Goal: Transaction & Acquisition: Purchase product/service

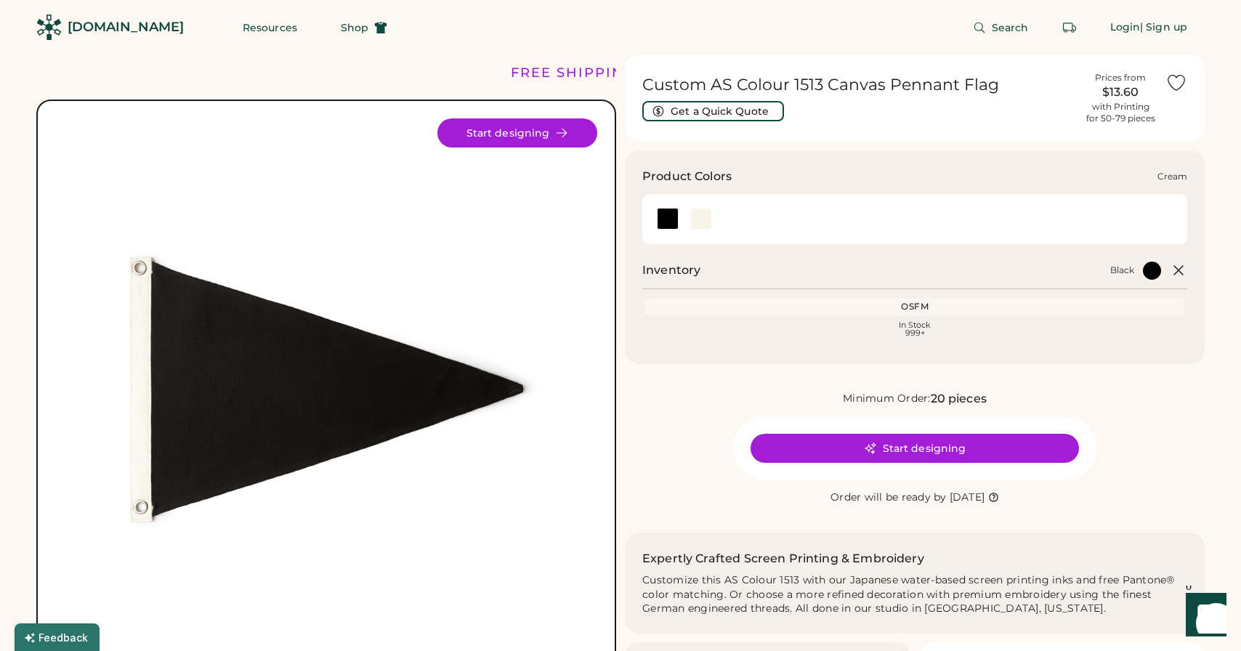
click at [704, 219] on div at bounding box center [701, 219] width 22 height 22
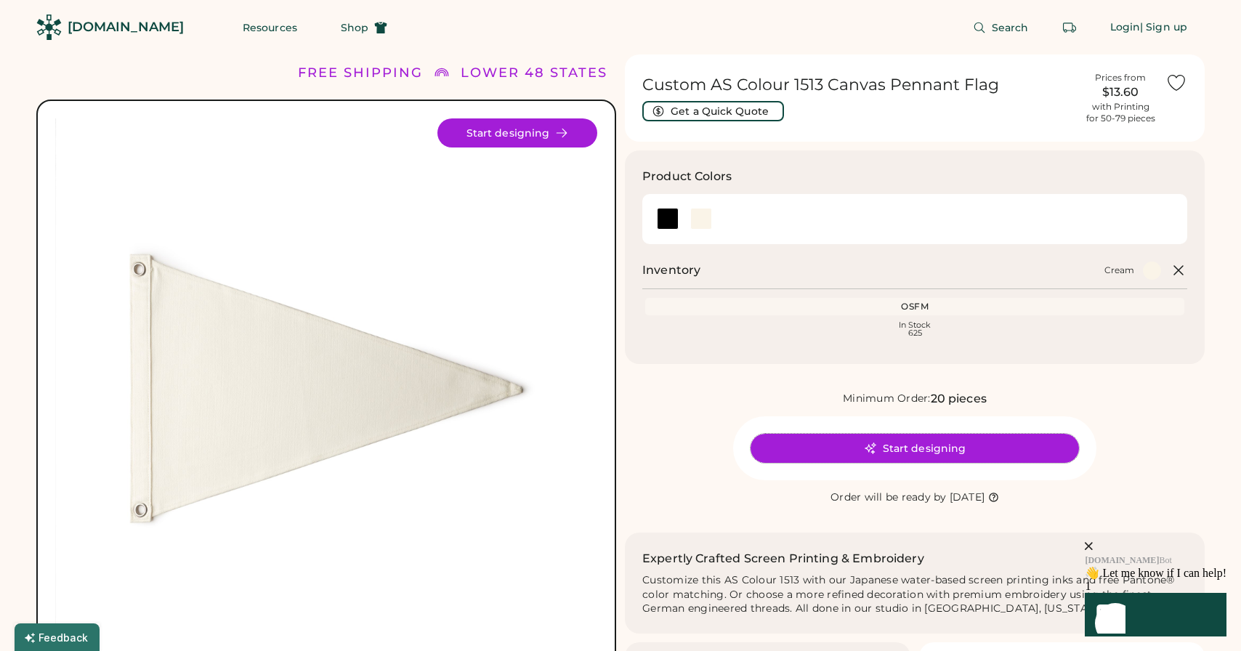
click at [841, 447] on button "Start designing" at bounding box center [914, 448] width 328 height 29
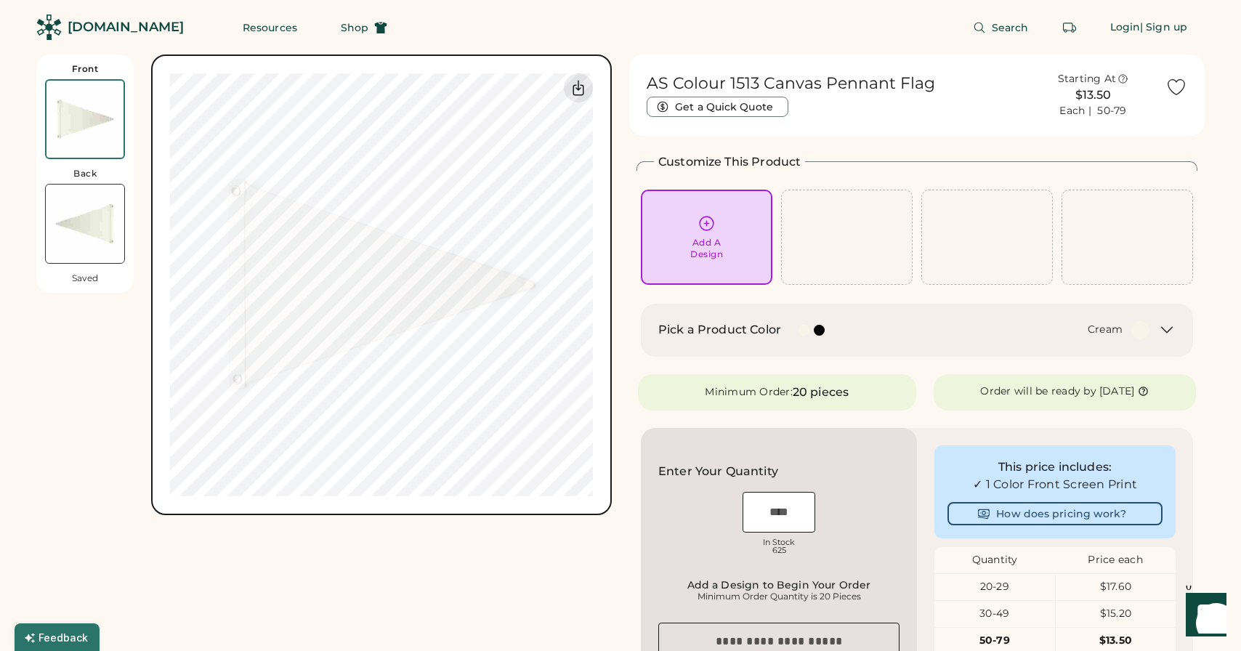
click at [94, 29] on div "[DOMAIN_NAME]" at bounding box center [126, 27] width 116 height 18
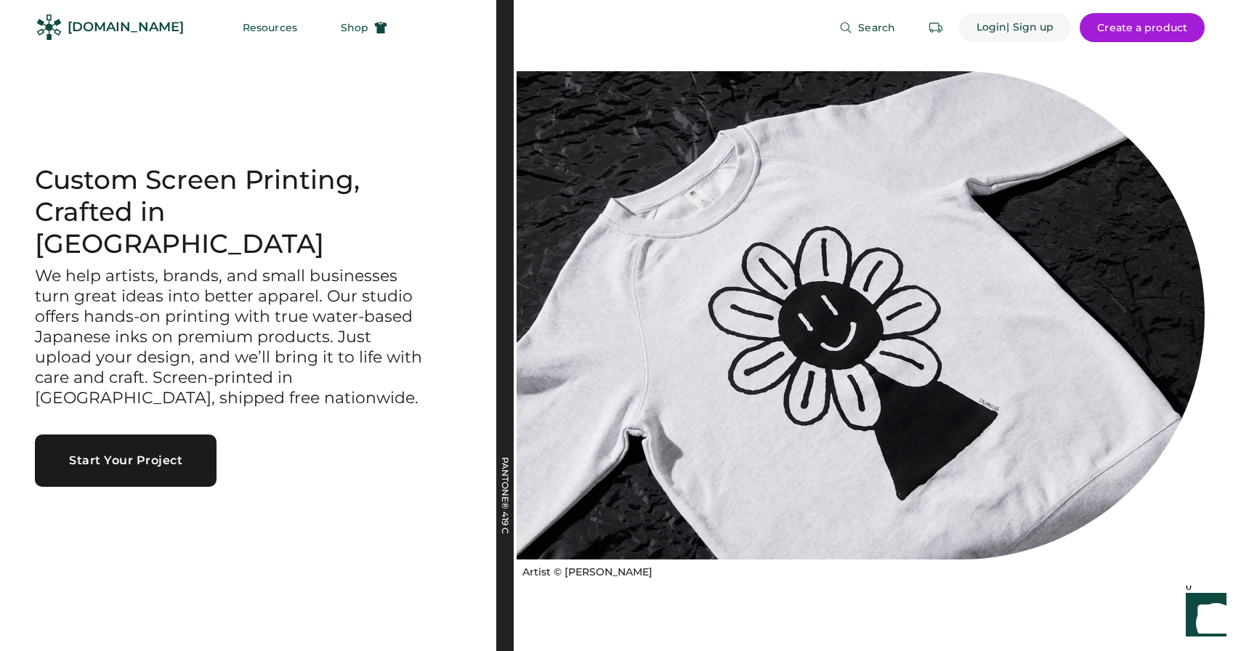
click at [996, 31] on div "Login" at bounding box center [991, 27] width 31 height 15
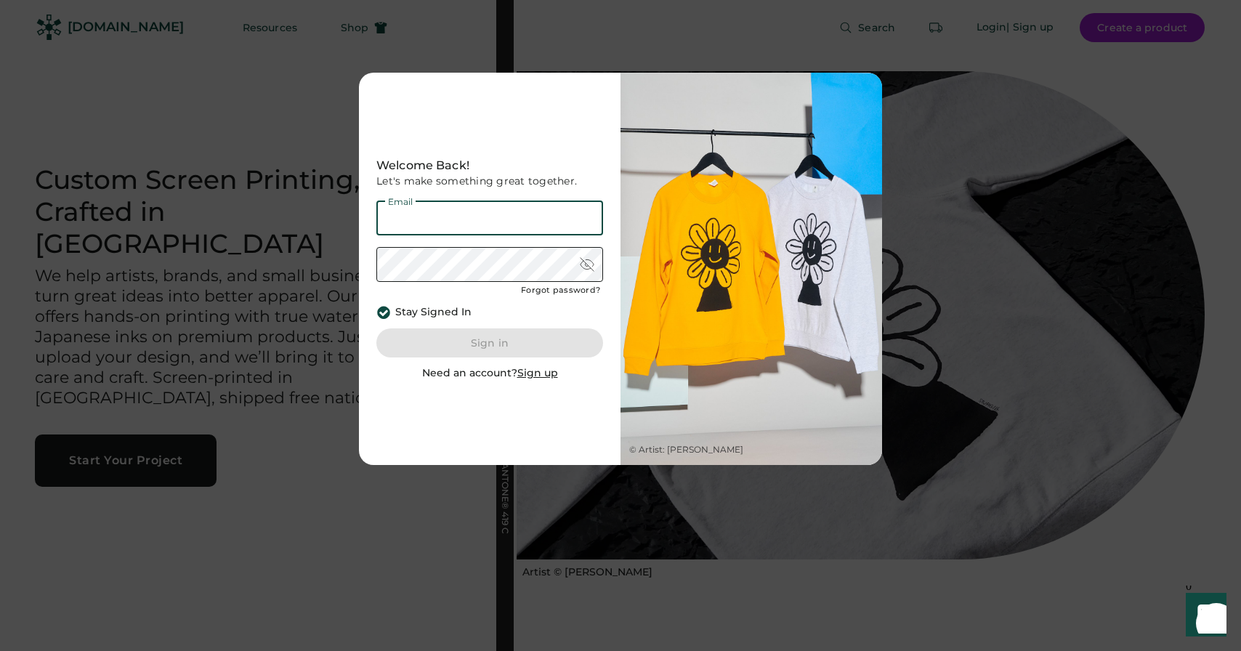
click at [485, 221] on input "email" at bounding box center [489, 217] width 227 height 35
type input "**********"
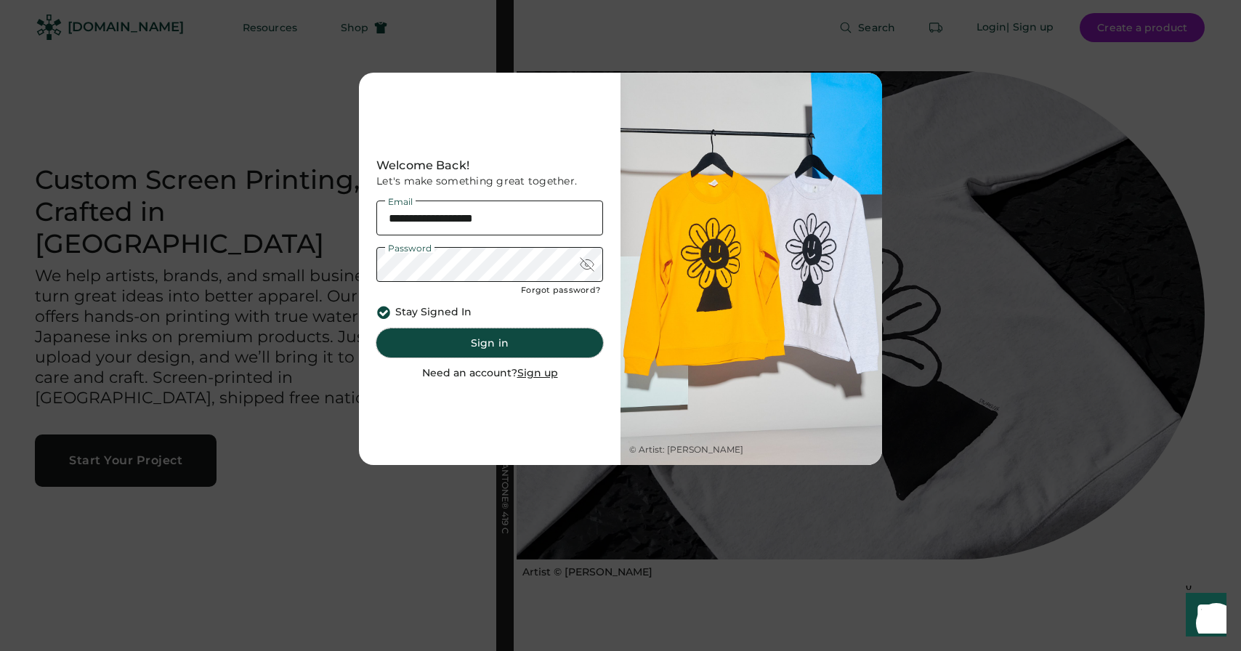
click at [492, 349] on button "Sign in" at bounding box center [489, 342] width 227 height 29
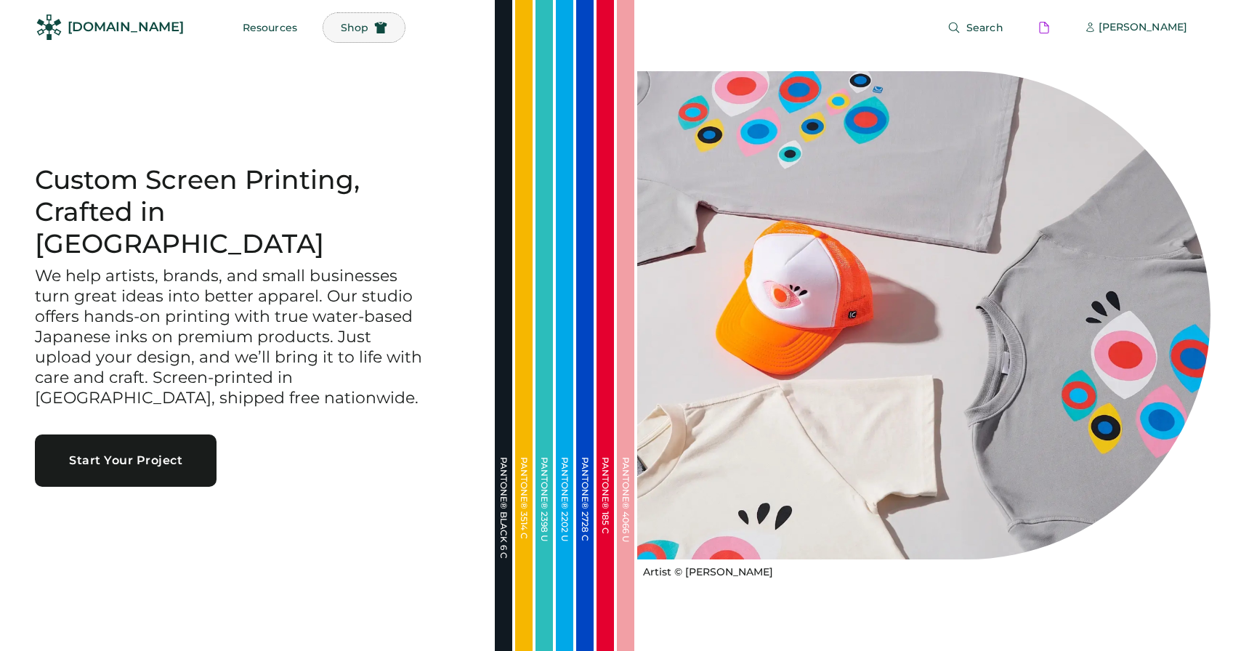
click at [341, 23] on span "Shop" at bounding box center [355, 28] width 28 height 10
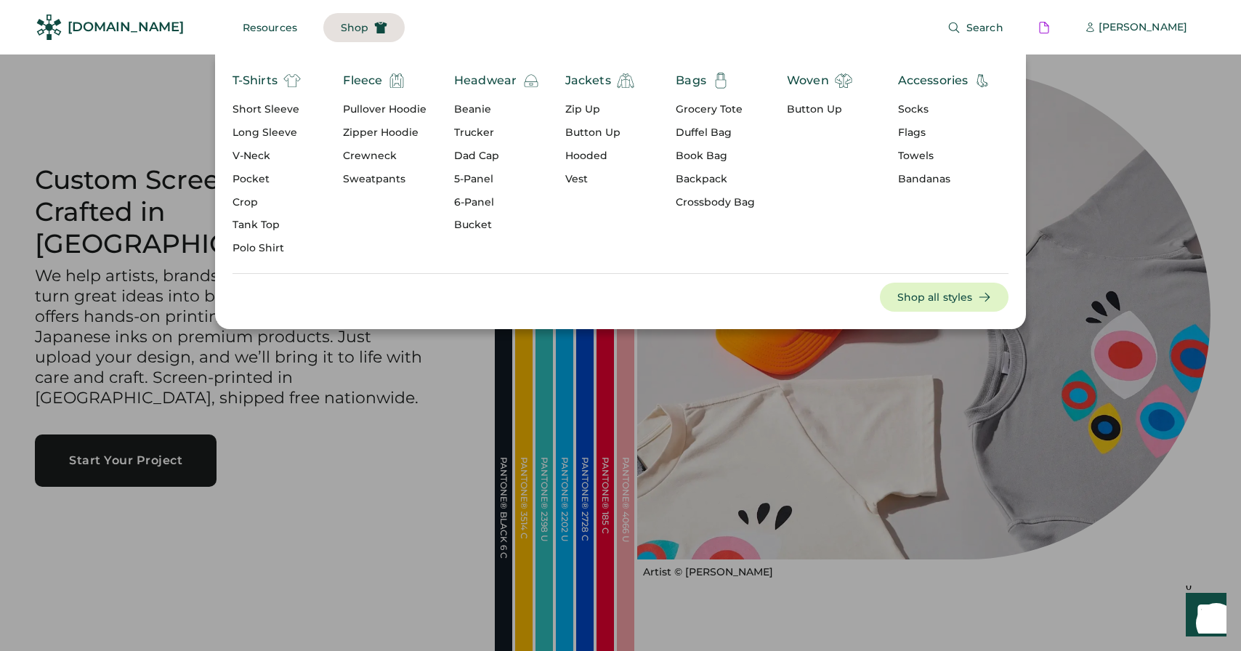
click at [280, 109] on div "Short Sleeve" at bounding box center [266, 109] width 68 height 15
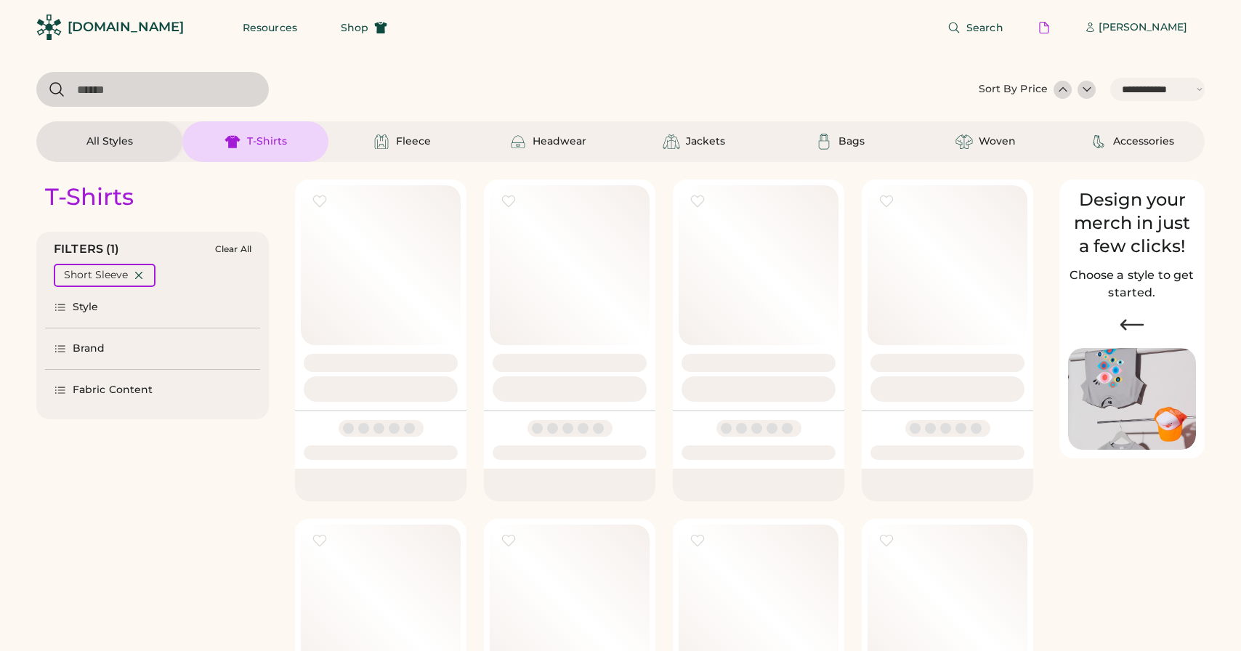
select select "*****"
select select "*"
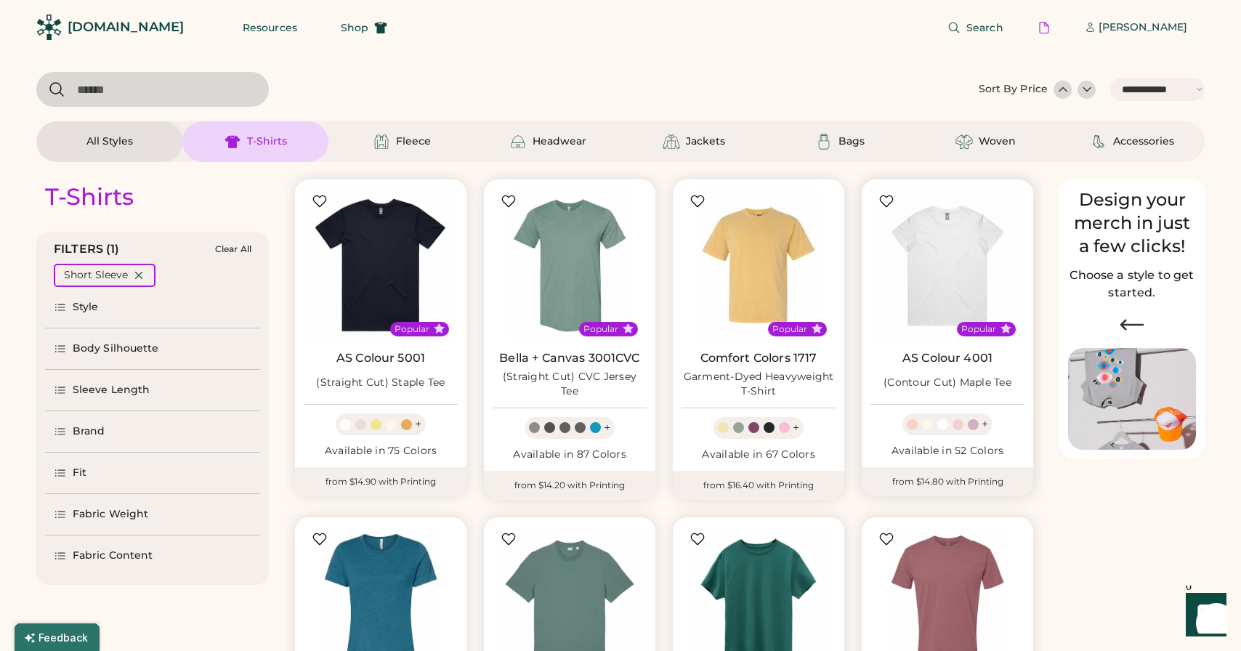
scroll to position [28, 0]
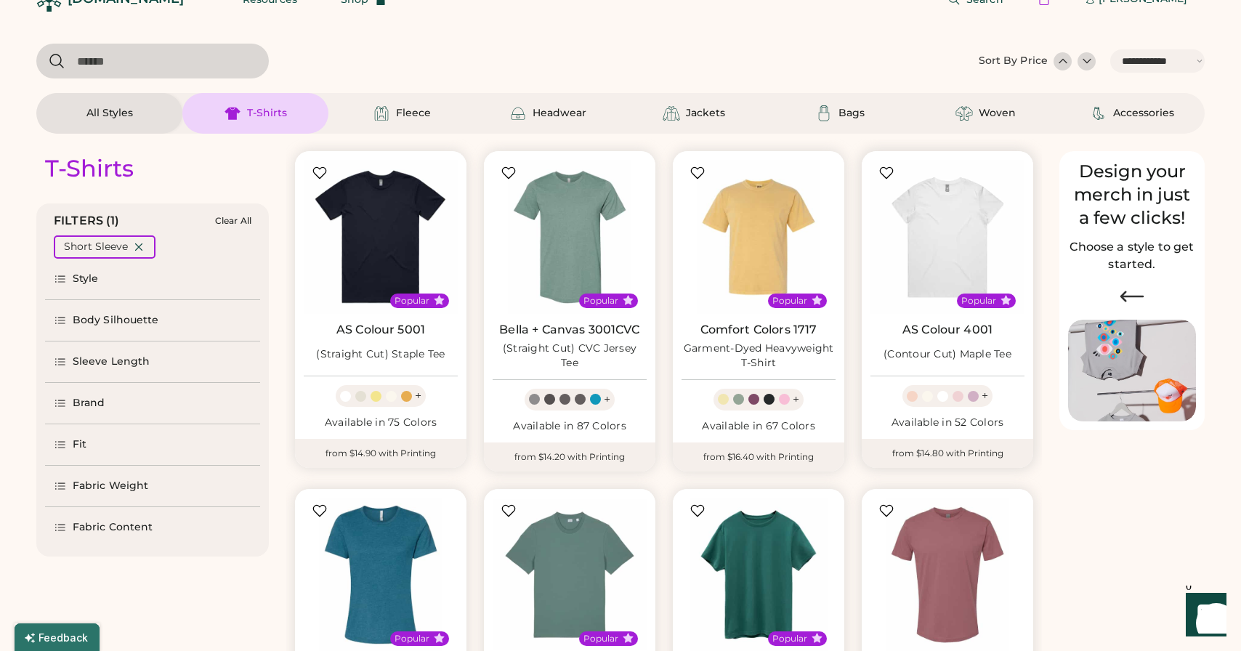
select select "*****"
select select "*"
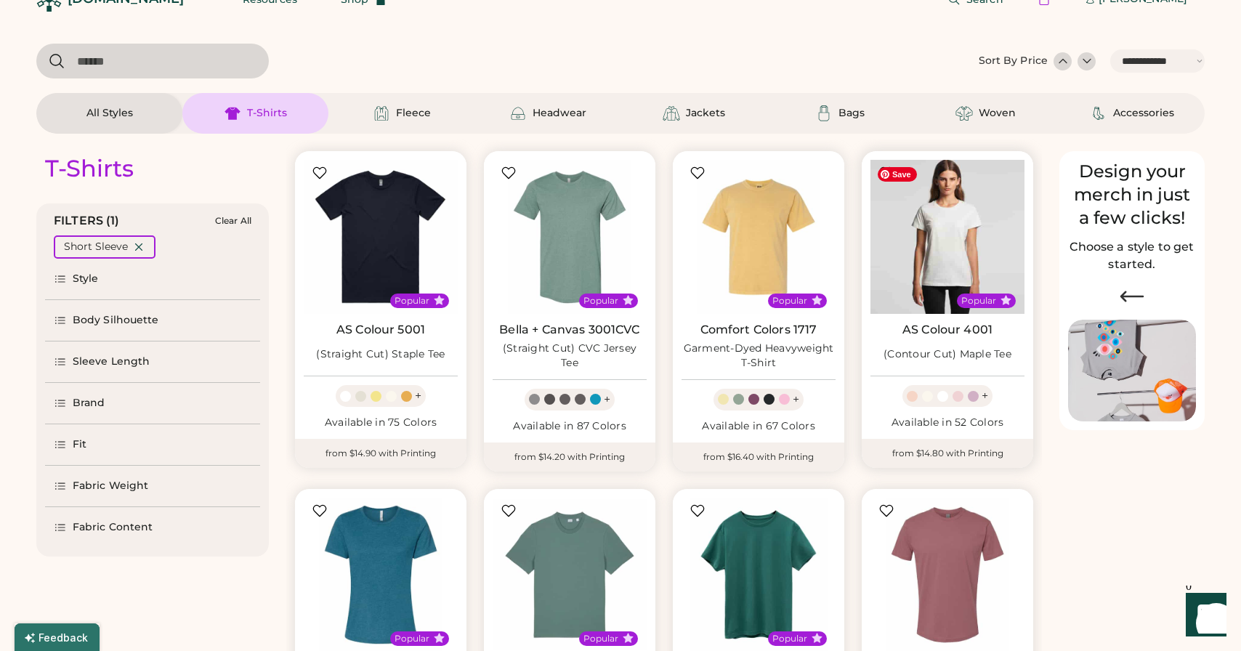
click at [930, 253] on img at bounding box center [947, 237] width 154 height 154
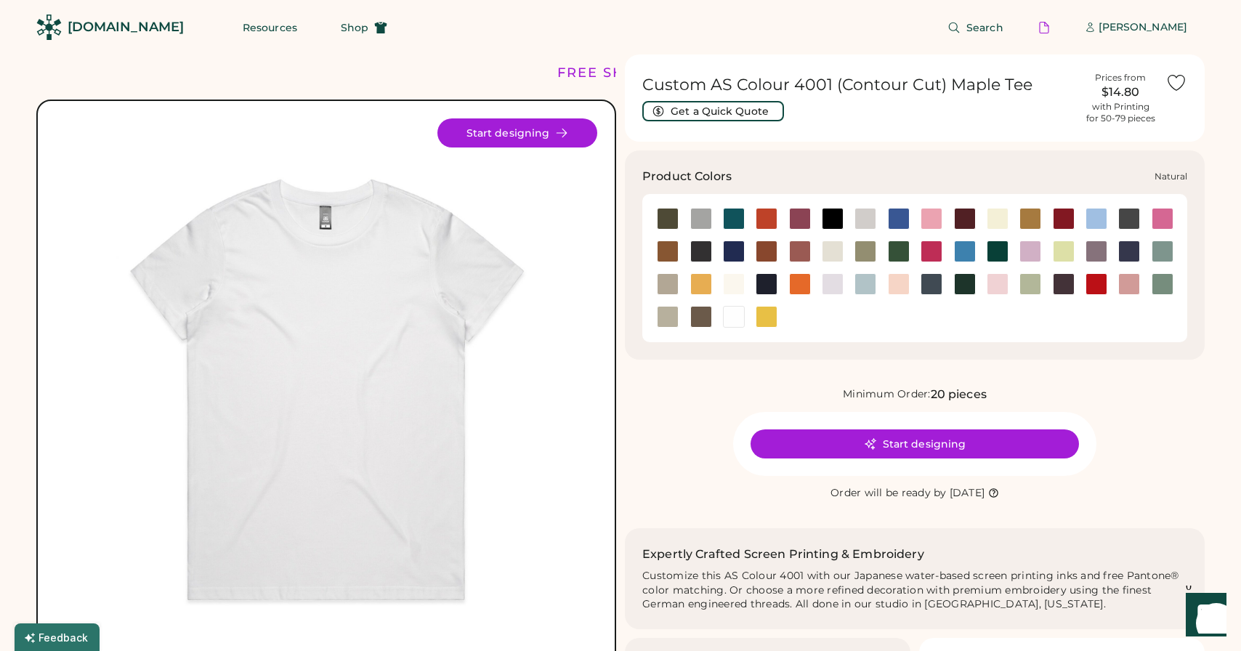
click at [731, 283] on div at bounding box center [734, 284] width 22 height 22
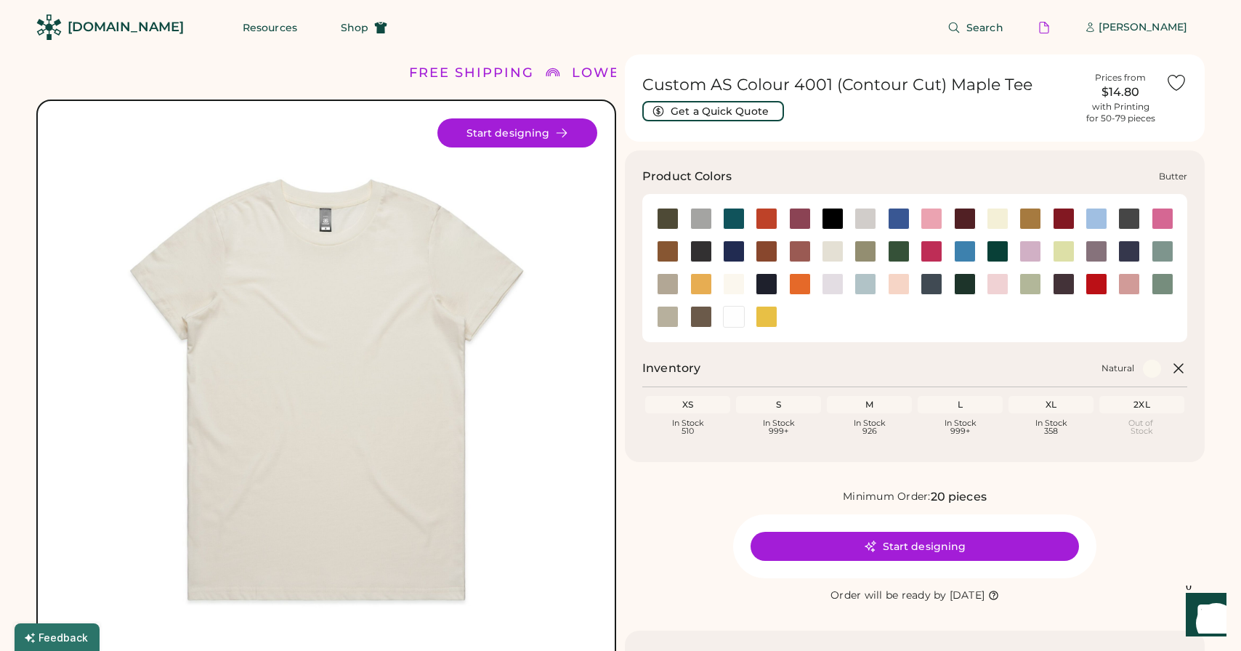
click at [991, 220] on div at bounding box center [997, 219] width 22 height 22
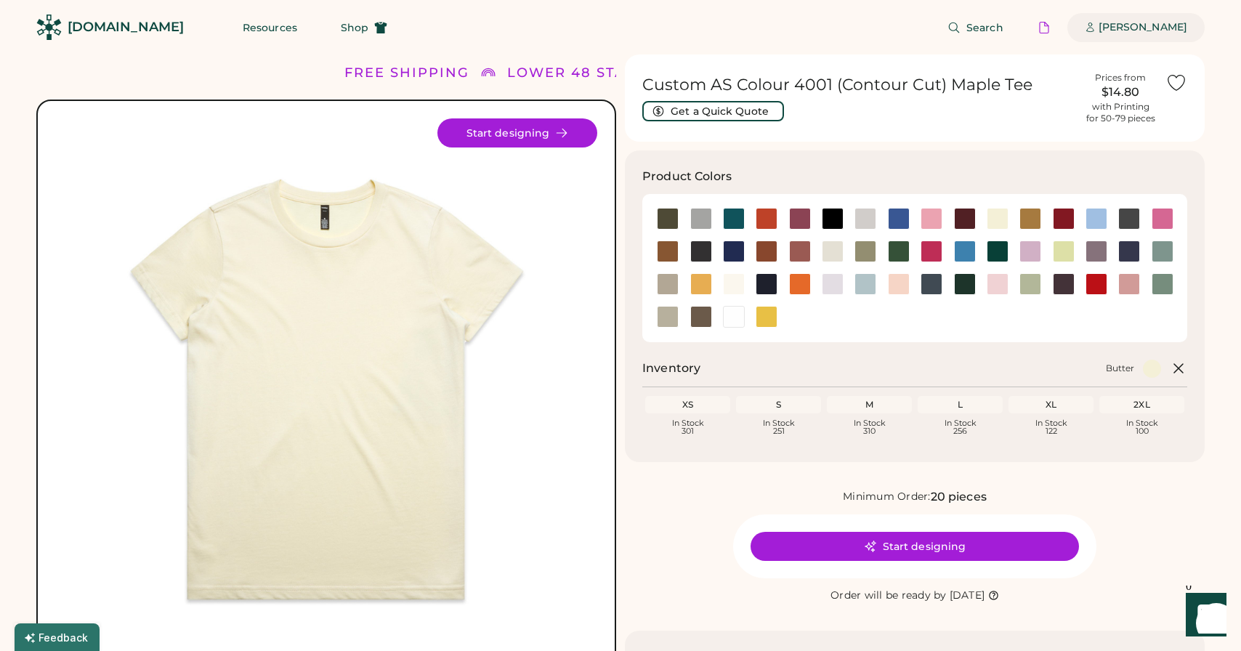
click at [1138, 26] on div "[PERSON_NAME]" at bounding box center [1142, 27] width 89 height 15
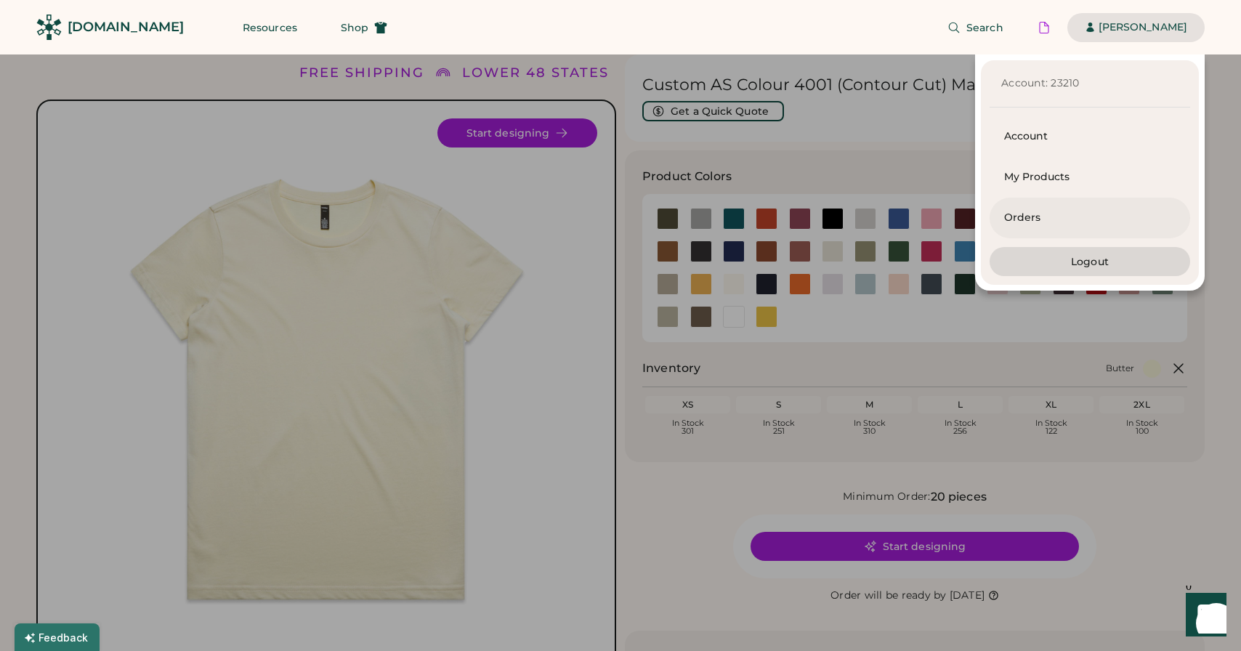
click at [1045, 219] on div "Orders" at bounding box center [1089, 218] width 171 height 15
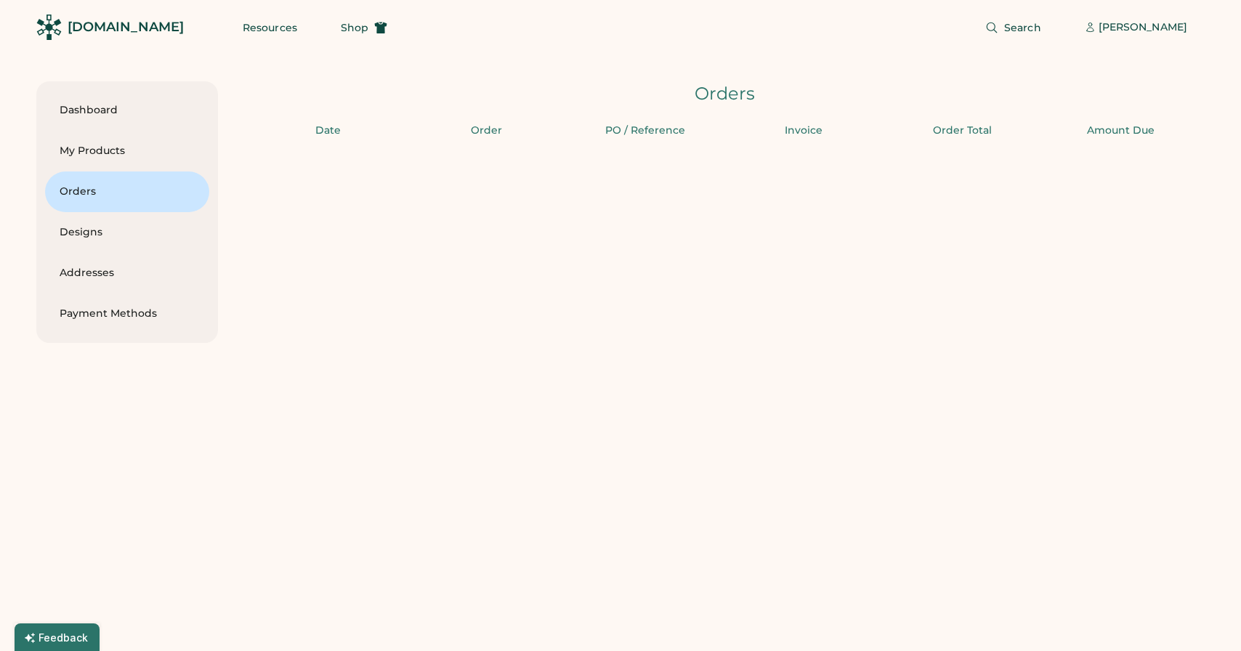
type input "**"
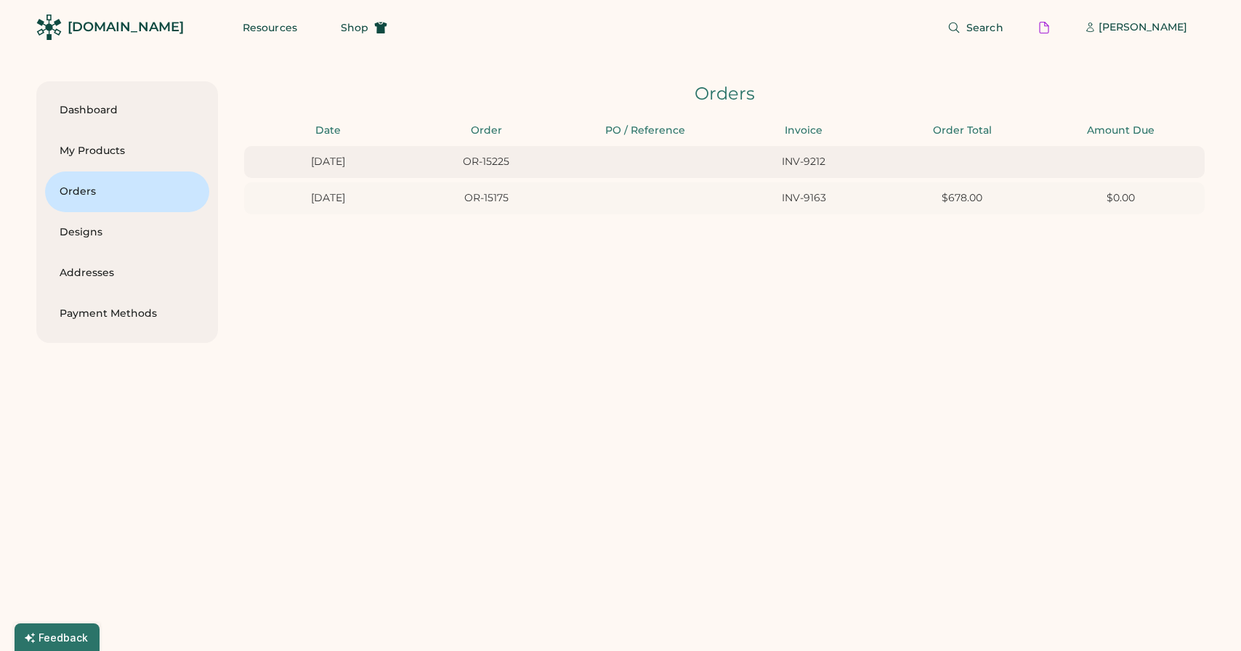
scroll to position [0, 13]
type input "*******"
type input "******"
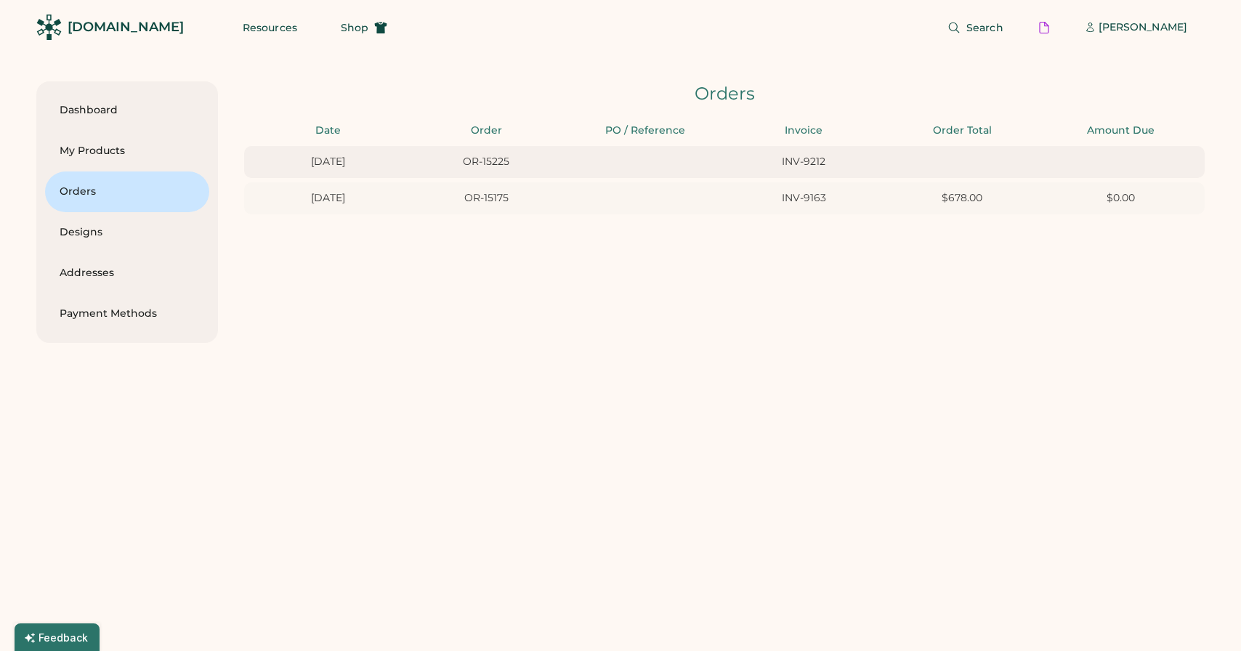
type input "**"
type input "****"
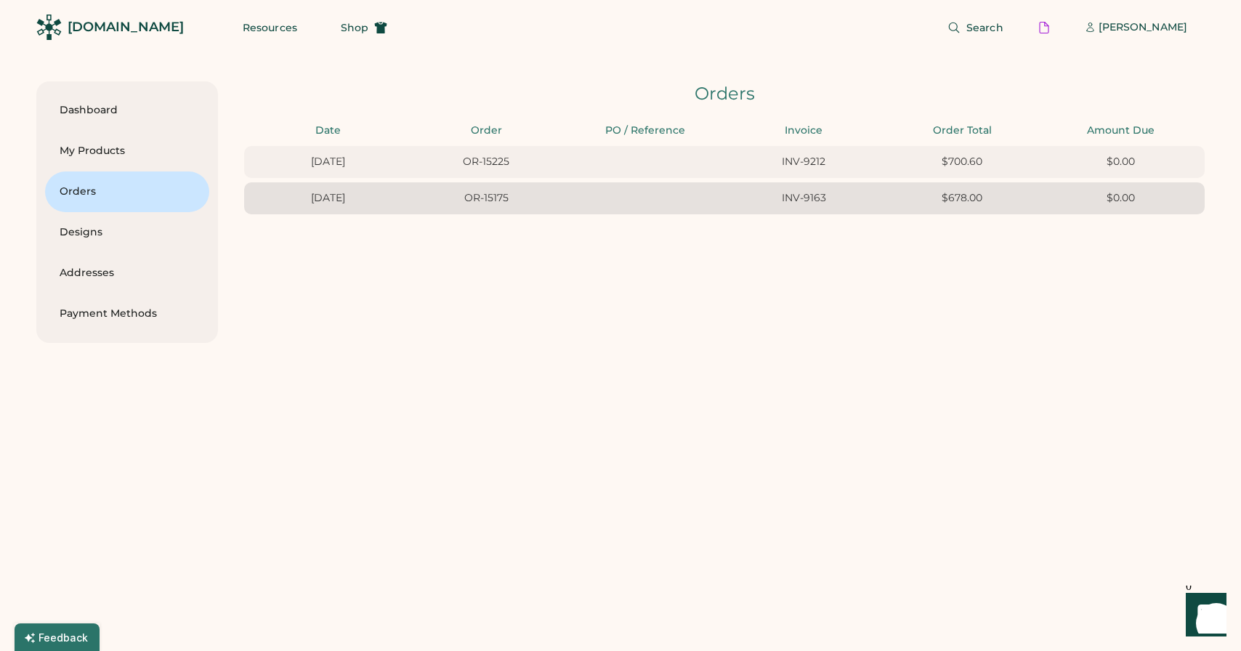
click at [333, 196] on div "[DATE]" at bounding box center [328, 198] width 150 height 15
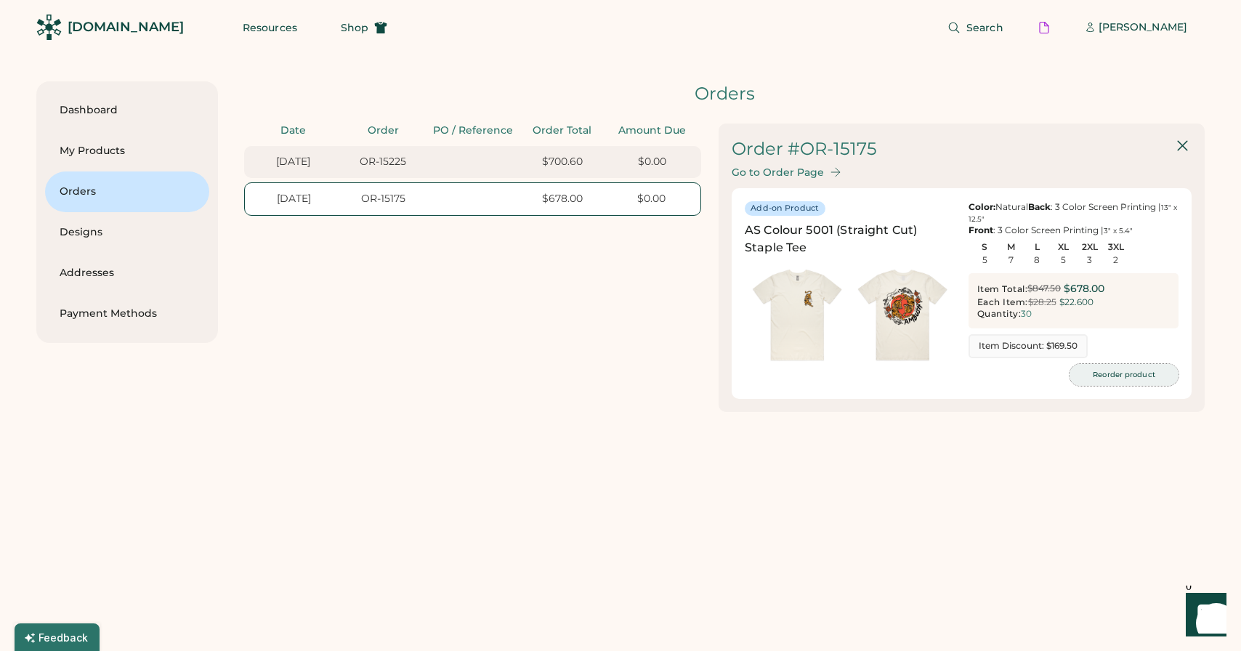
click at [1120, 377] on button "Reorder product" at bounding box center [1123, 375] width 109 height 22
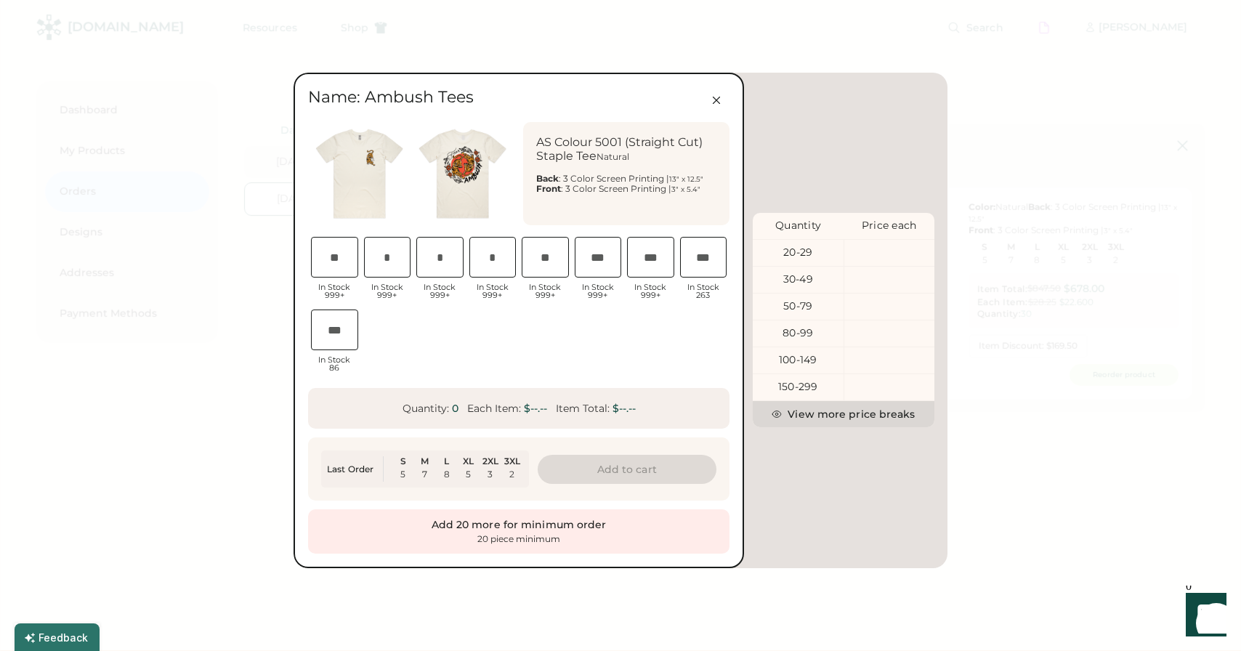
scroll to position [0, 27]
click at [339, 263] on input "input" at bounding box center [334, 257] width 47 height 41
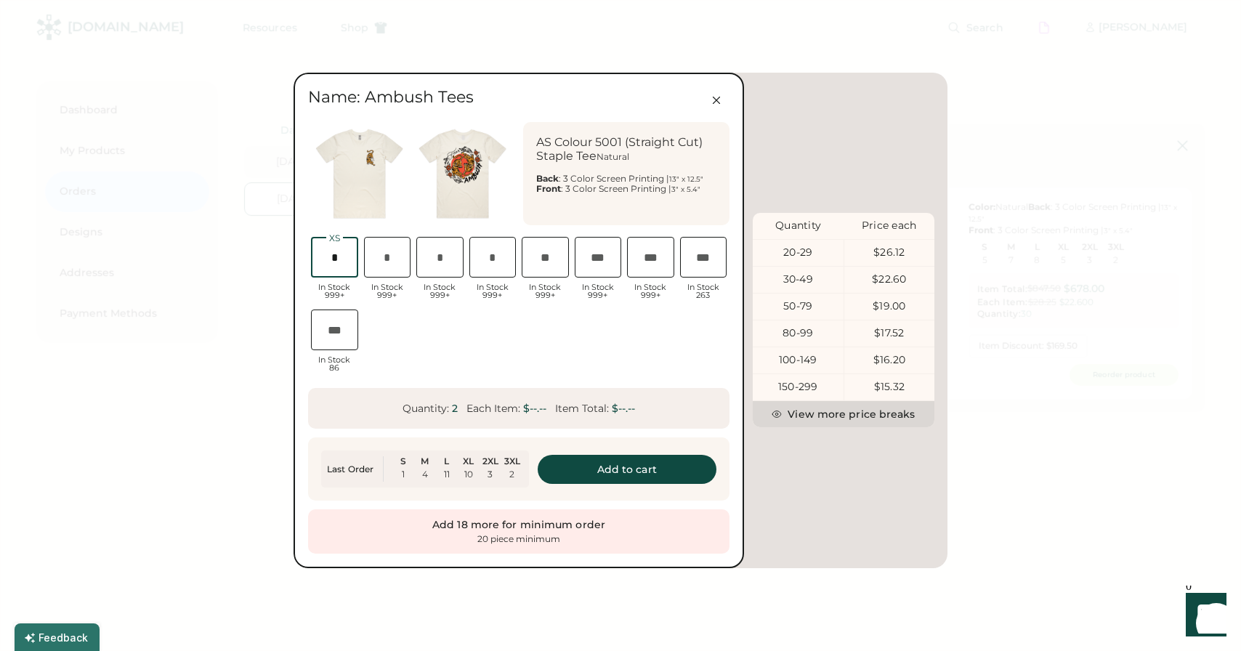
scroll to position [0, 33]
type input "*"
click at [447, 266] on input "input" at bounding box center [439, 257] width 47 height 41
click at [491, 254] on input "input" at bounding box center [492, 257] width 47 height 41
type input "*"
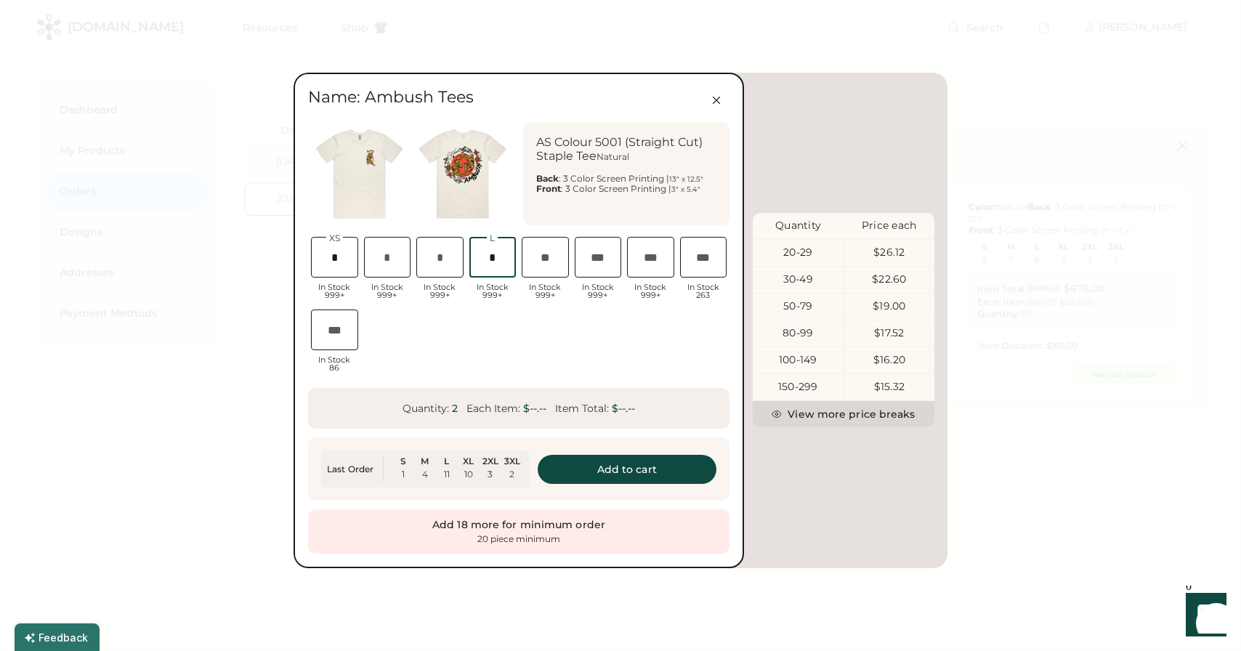
click at [538, 256] on input "input" at bounding box center [544, 257] width 47 height 41
type input "*"
drag, startPoint x: 598, startPoint y: 476, endPoint x: 609, endPoint y: 353, distance: 123.9
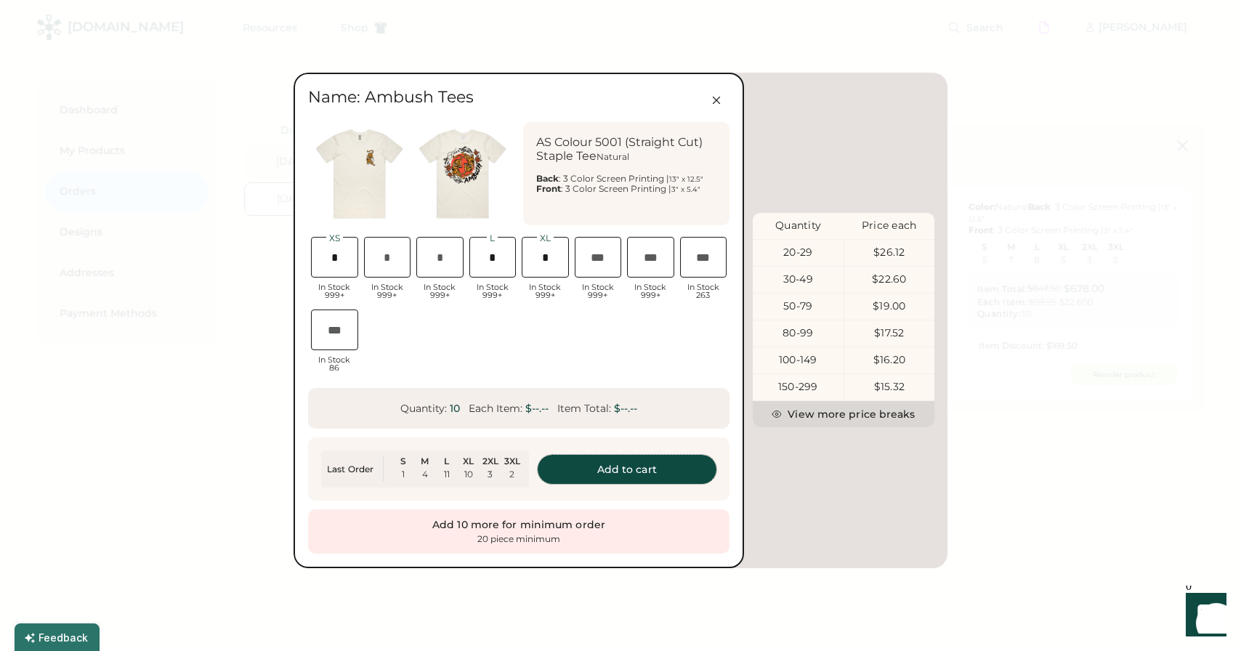
click at [609, 353] on div "Name: Ambush Tees AS Colour 5001 (Straight Cut) Staple Tee Natural Back : 3 Col…" at bounding box center [518, 320] width 450 height 495
click at [436, 267] on input "input" at bounding box center [439, 257] width 47 height 41
click at [394, 263] on input "input" at bounding box center [387, 257] width 47 height 41
click at [561, 251] on input "input" at bounding box center [544, 257] width 47 height 41
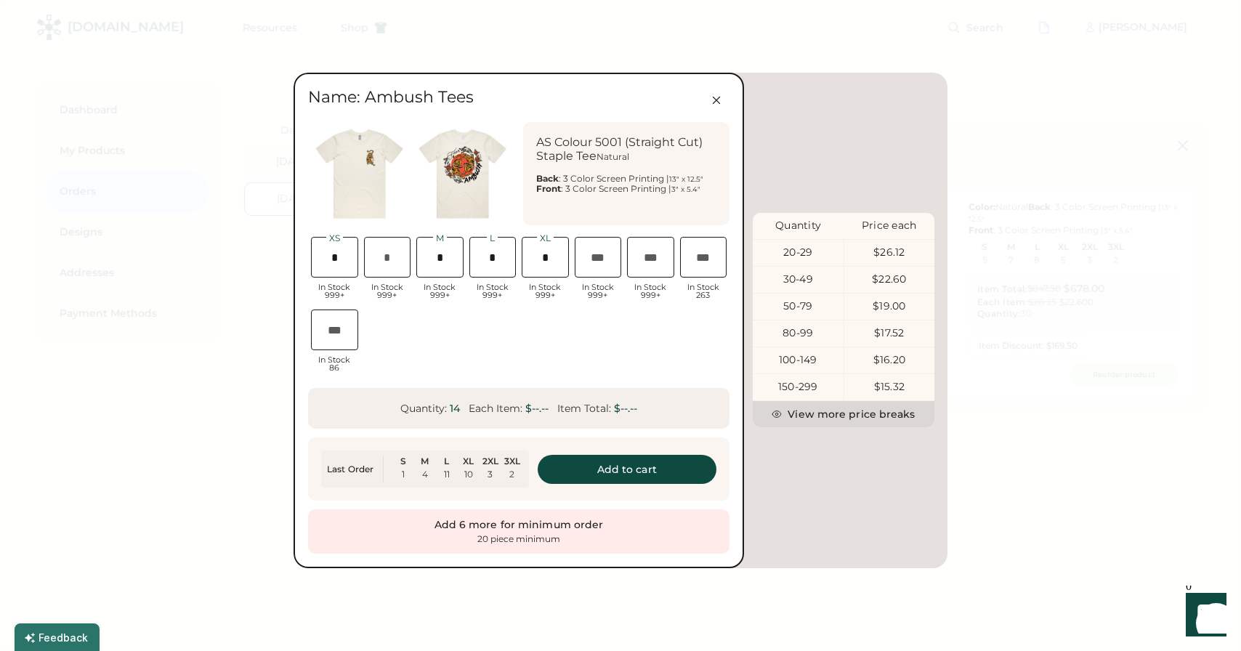
click at [538, 364] on div "XS In Stock 999+ S In Stock 999+ M In Stock 999+ L In Stock 999+ XL In Stock 99…" at bounding box center [518, 306] width 421 height 145
click at [442, 253] on input "input" at bounding box center [439, 257] width 47 height 41
drag, startPoint x: 445, startPoint y: 257, endPoint x: 421, endPoint y: 257, distance: 24.0
click at [421, 257] on input "input" at bounding box center [439, 257] width 47 height 41
type input "*"
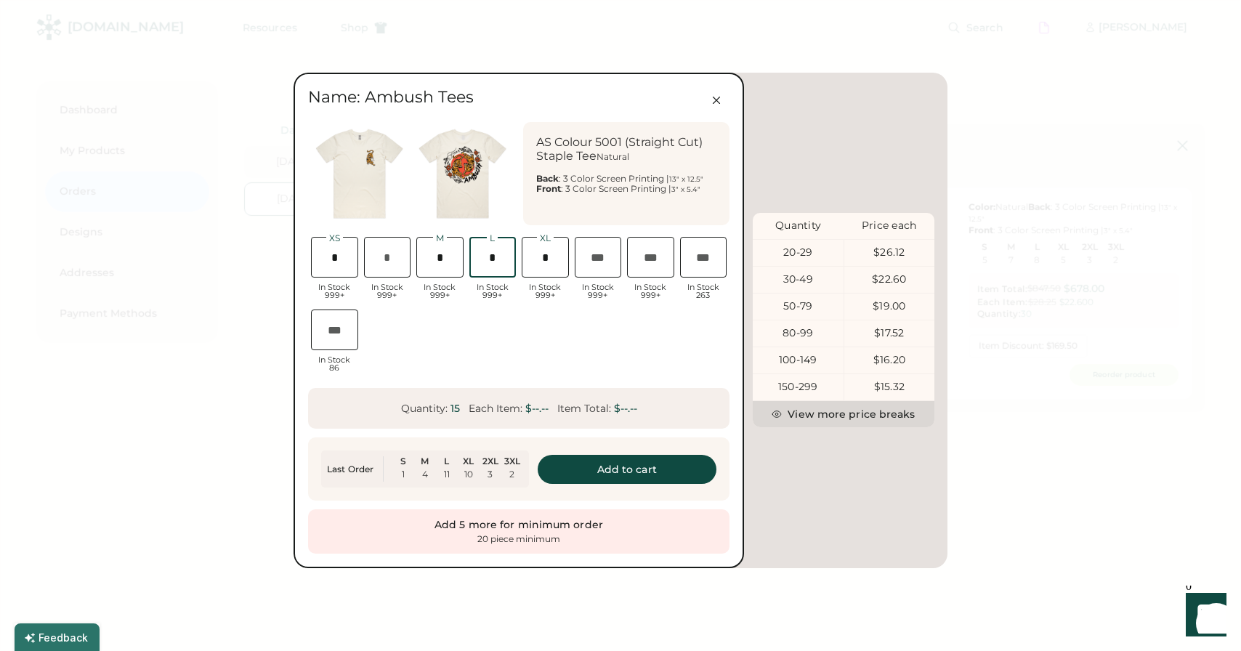
click at [491, 260] on input "input" at bounding box center [492, 257] width 47 height 41
type input "*"
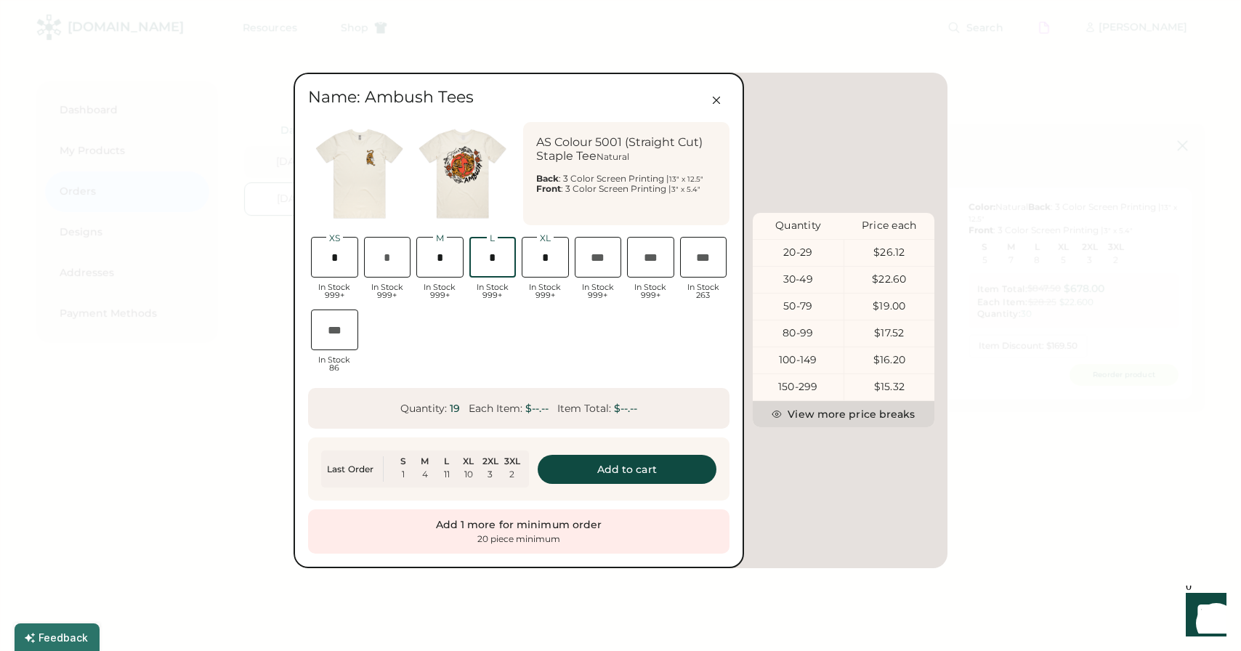
click at [552, 257] on input "input" at bounding box center [544, 257] width 47 height 41
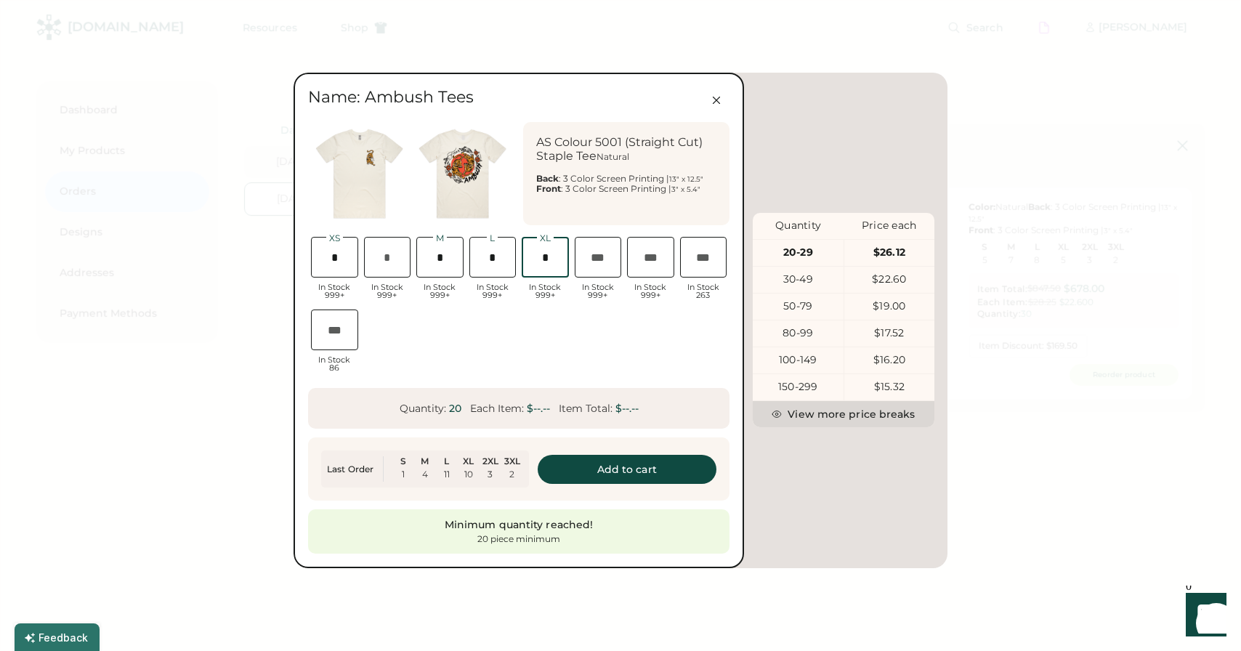
scroll to position [0, 30]
type input "*"
click at [604, 466] on button "Add to cart" at bounding box center [626, 469] width 179 height 29
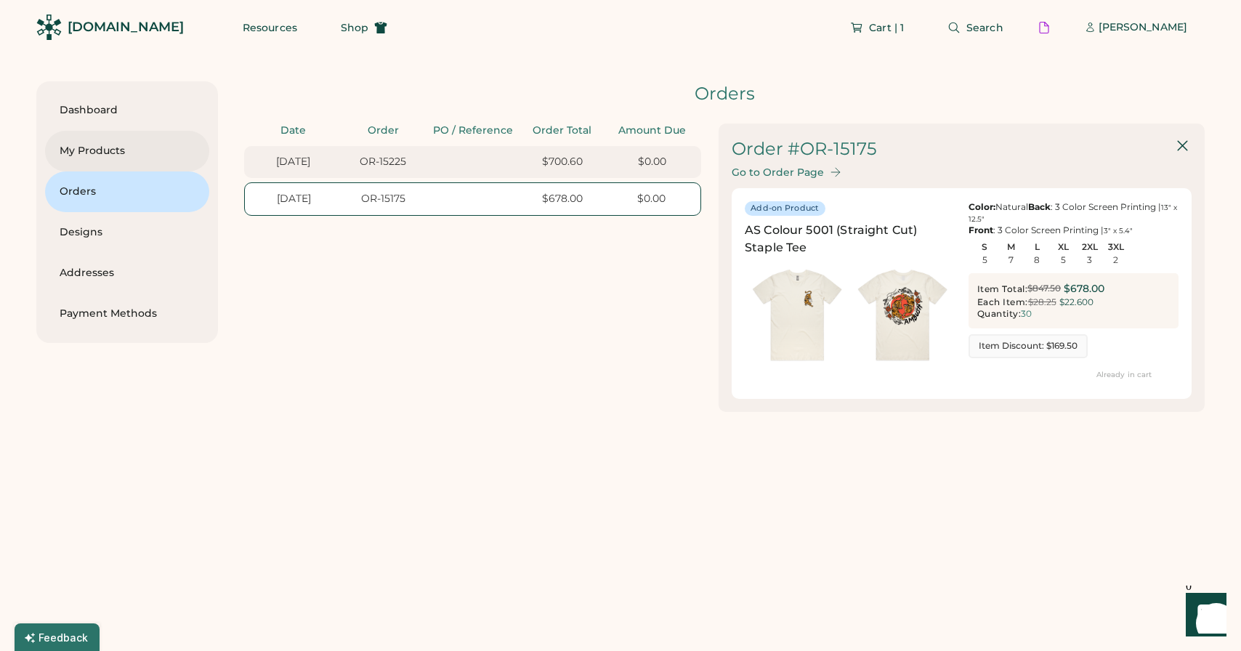
click at [106, 150] on div "My Products" at bounding box center [127, 151] width 135 height 15
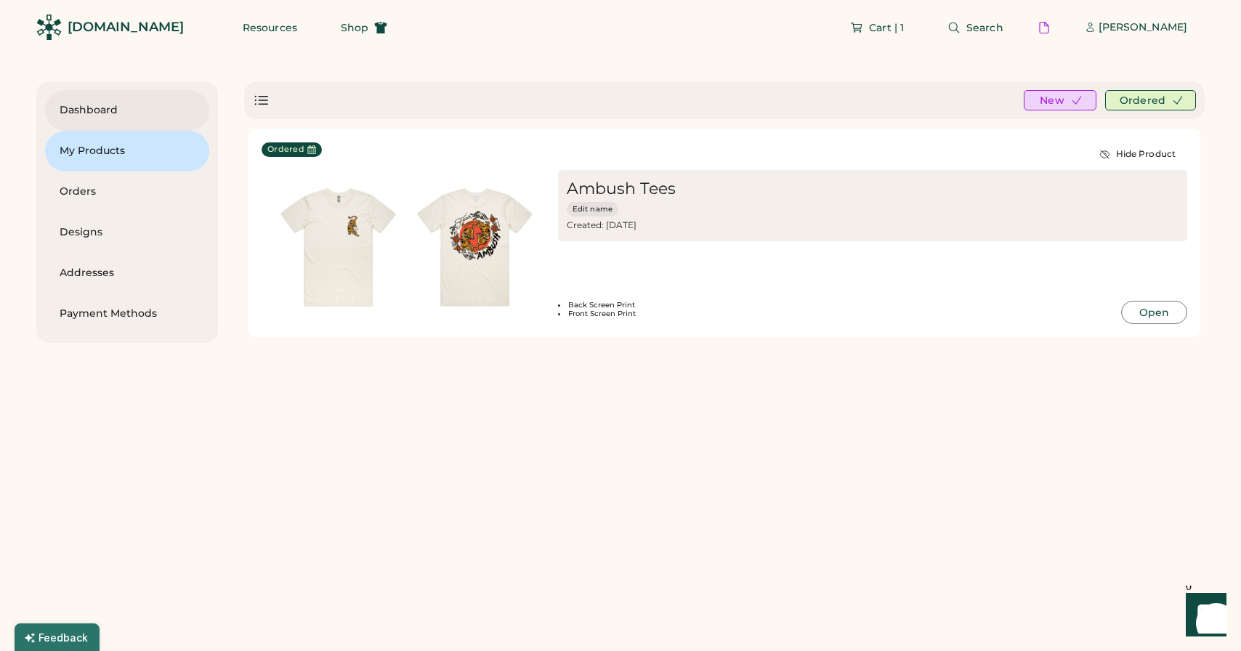
click at [105, 117] on div "Dashboard" at bounding box center [127, 110] width 135 height 15
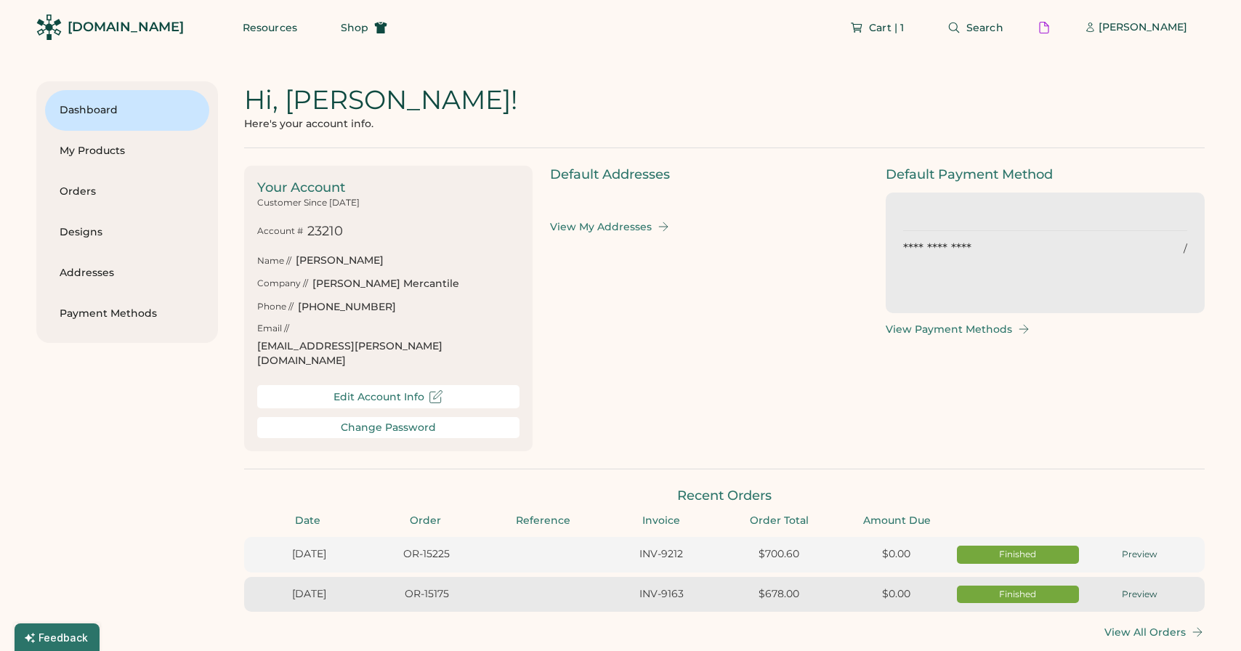
scroll to position [0, 13]
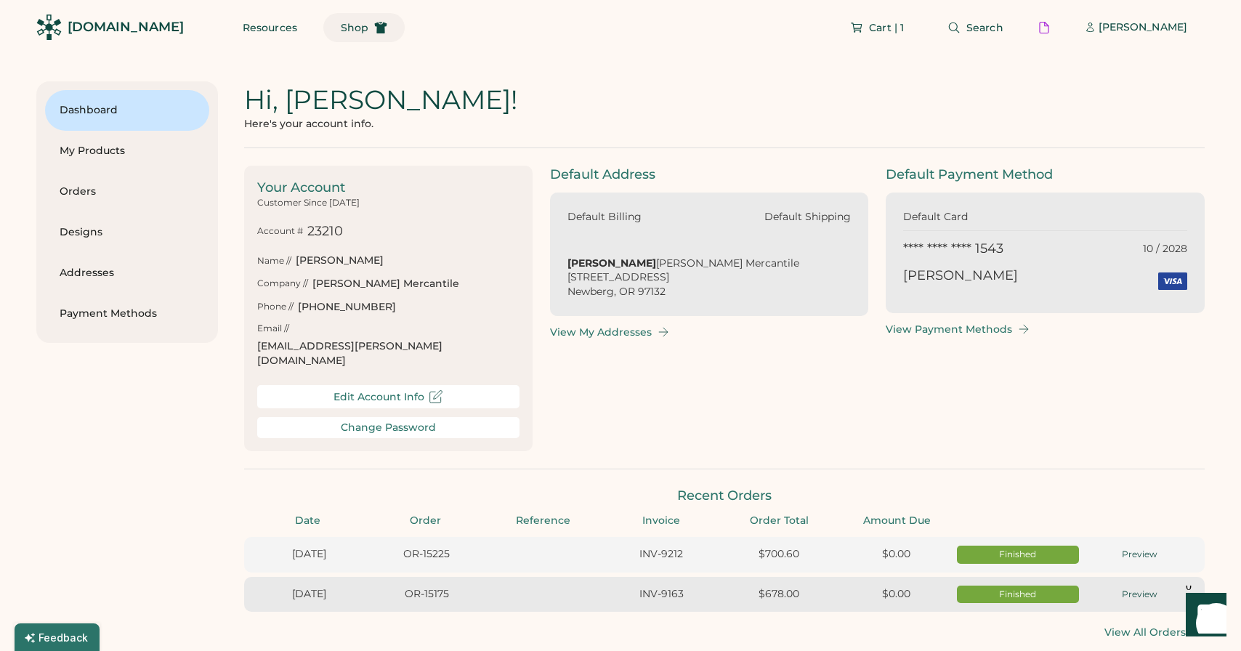
click at [341, 23] on span "Shop" at bounding box center [355, 28] width 28 height 10
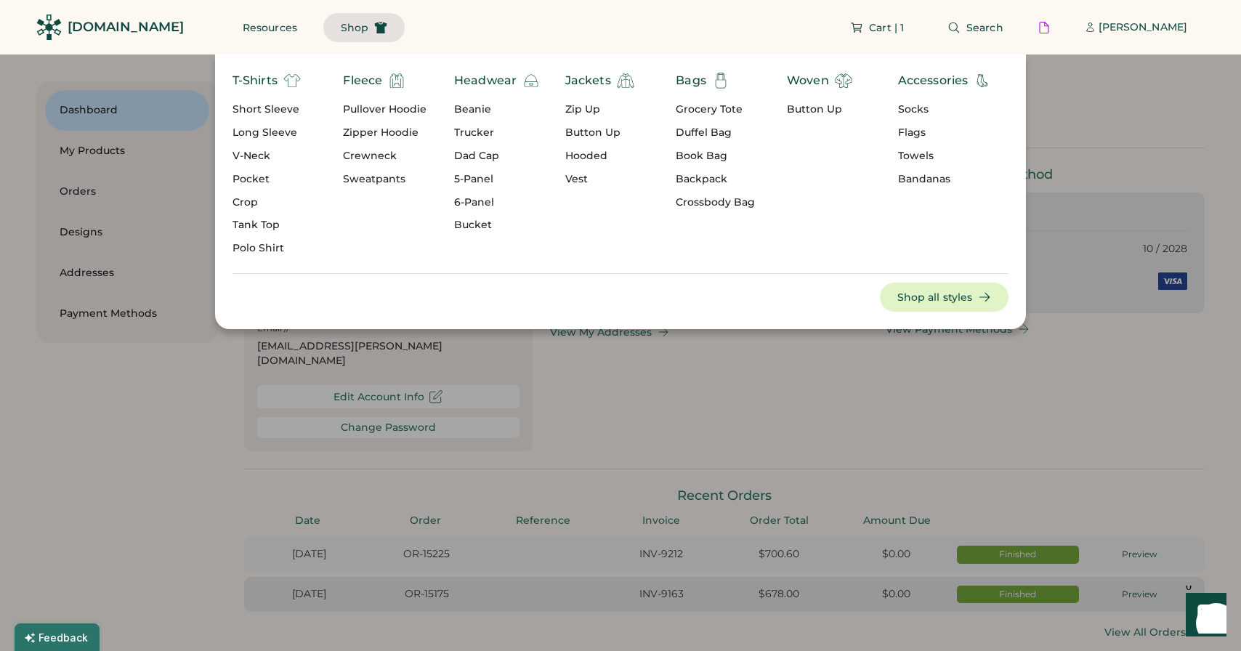
click at [399, 111] on div "Pullover Hoodie" at bounding box center [385, 109] width 84 height 15
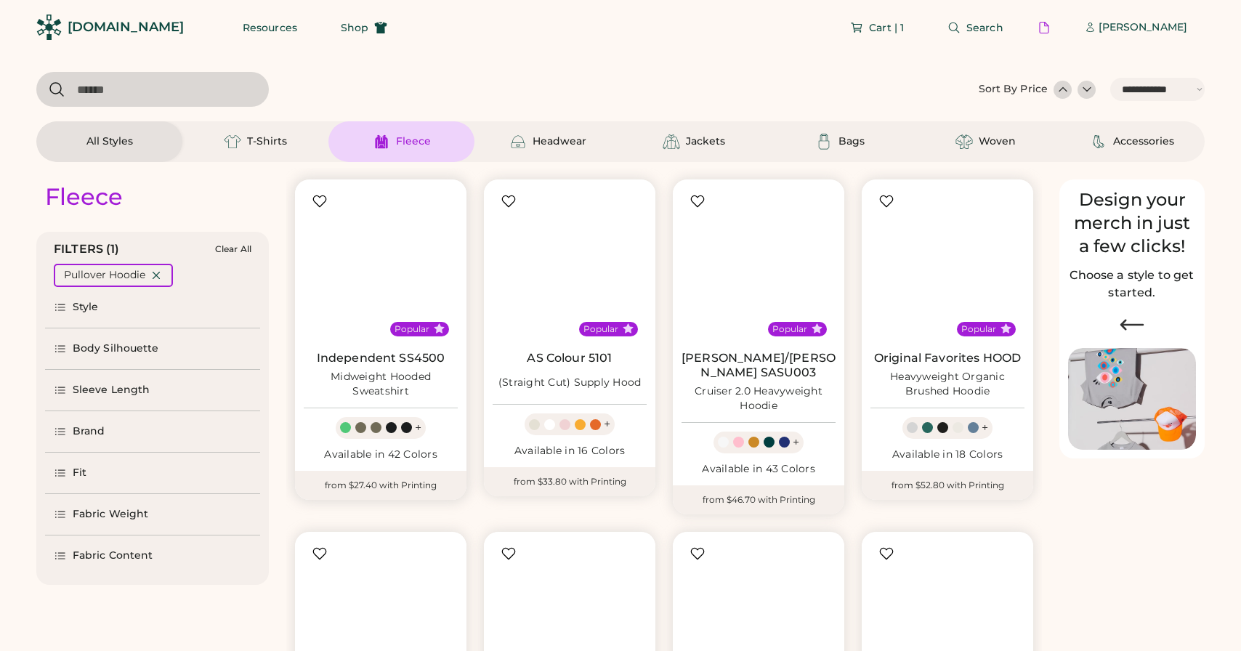
select select "*****"
select select "*"
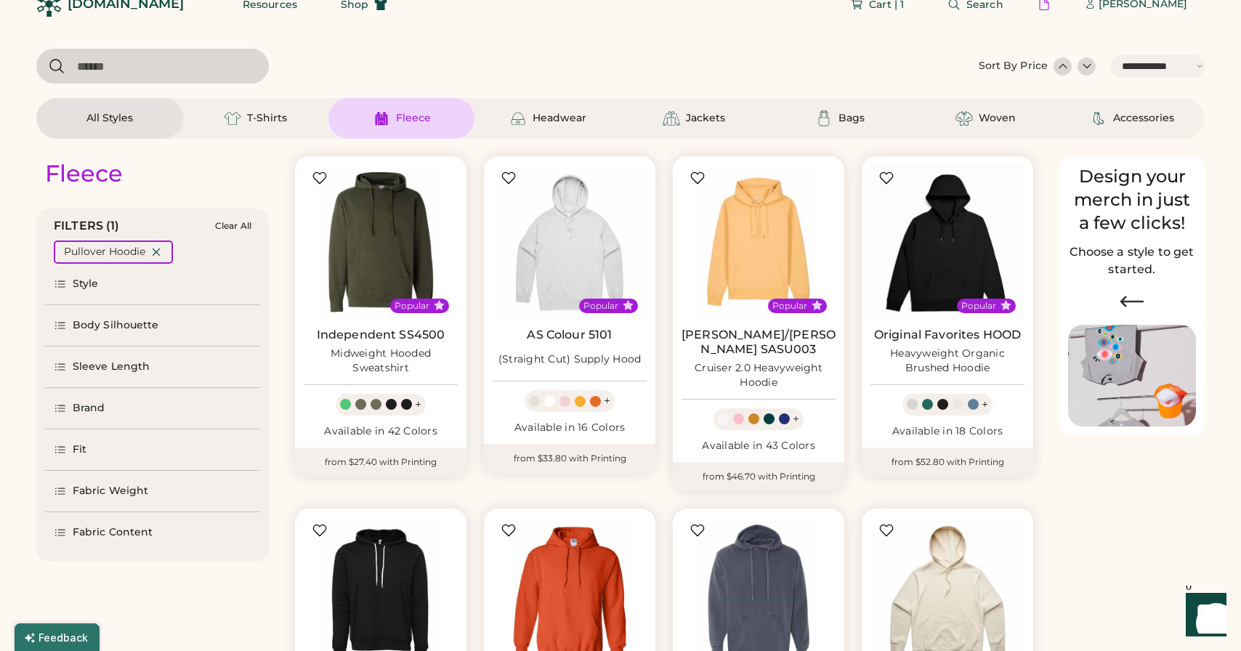
select select "*****"
select select "*"
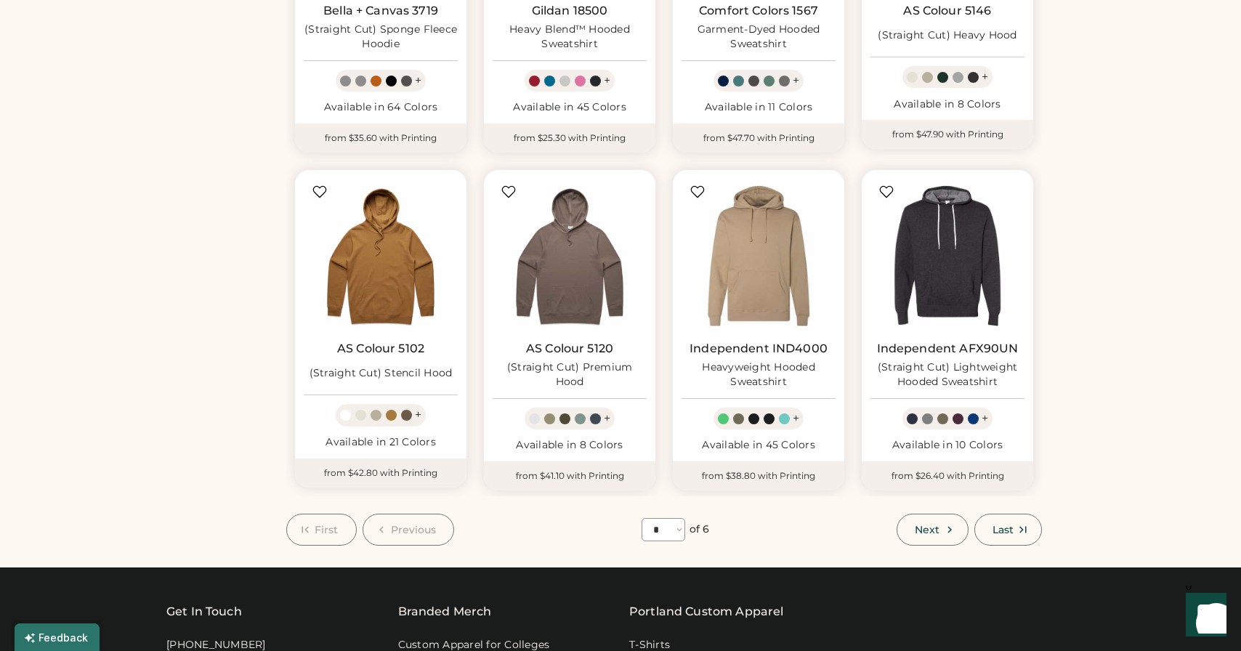
scroll to position [702, 0]
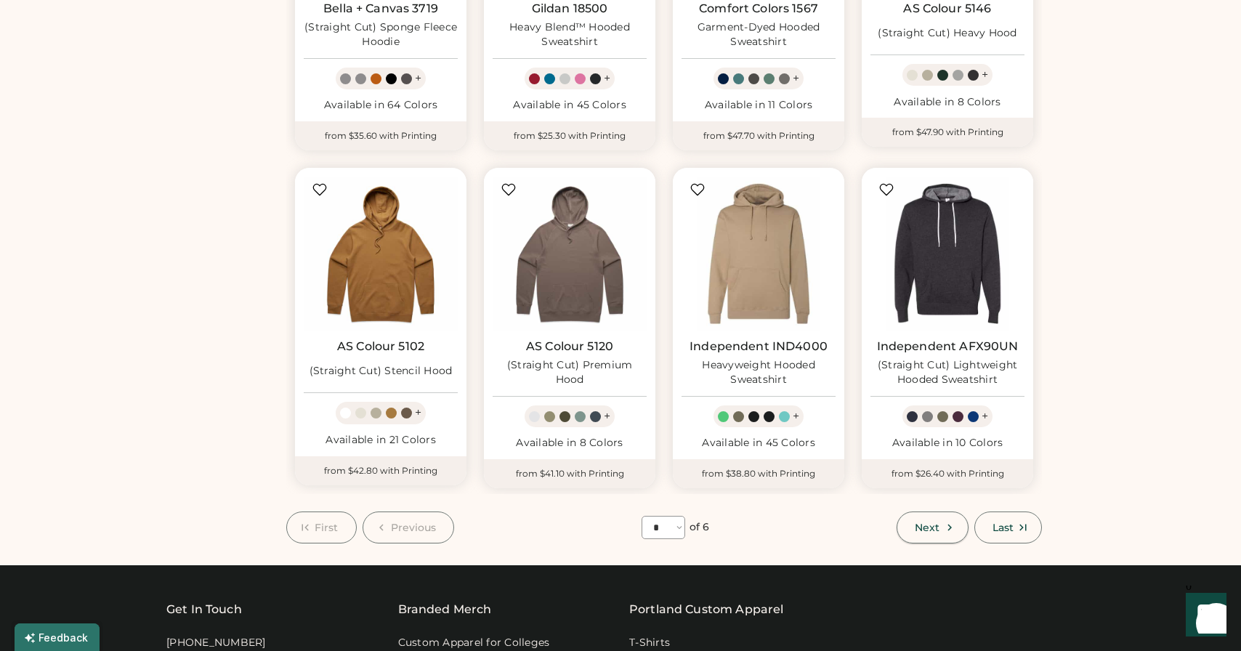
click at [948, 521] on icon at bounding box center [949, 527] width 13 height 13
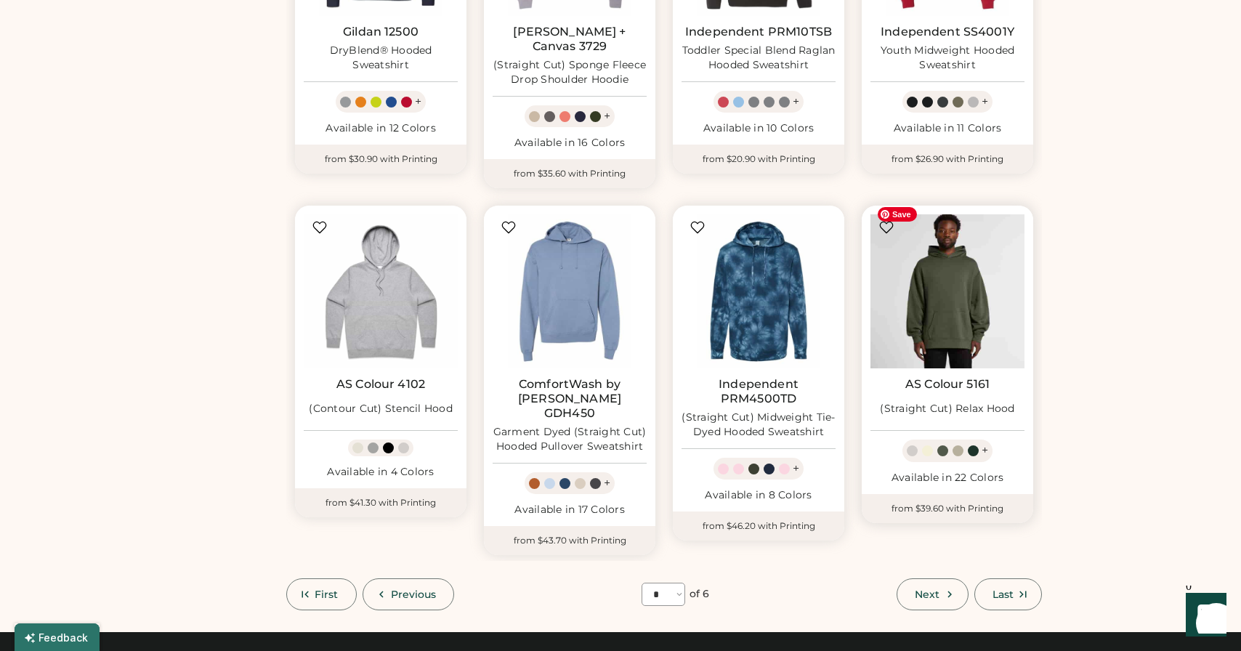
scroll to position [665, 0]
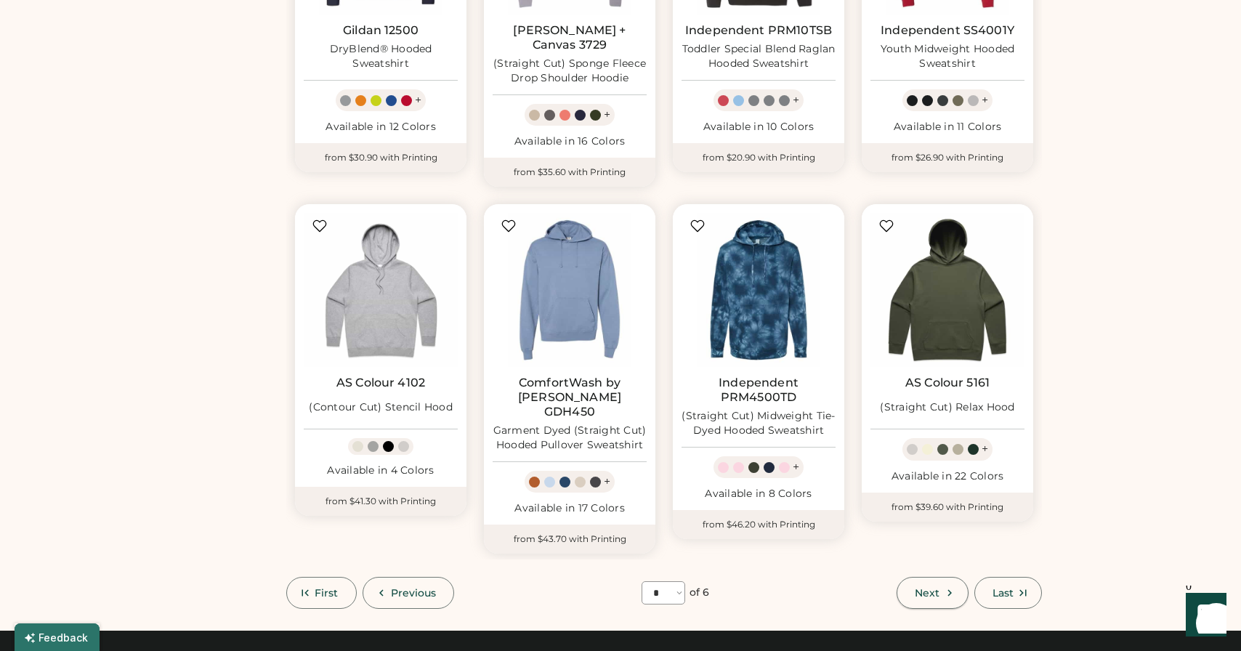
click at [933, 588] on span "Next" at bounding box center [926, 593] width 25 height 10
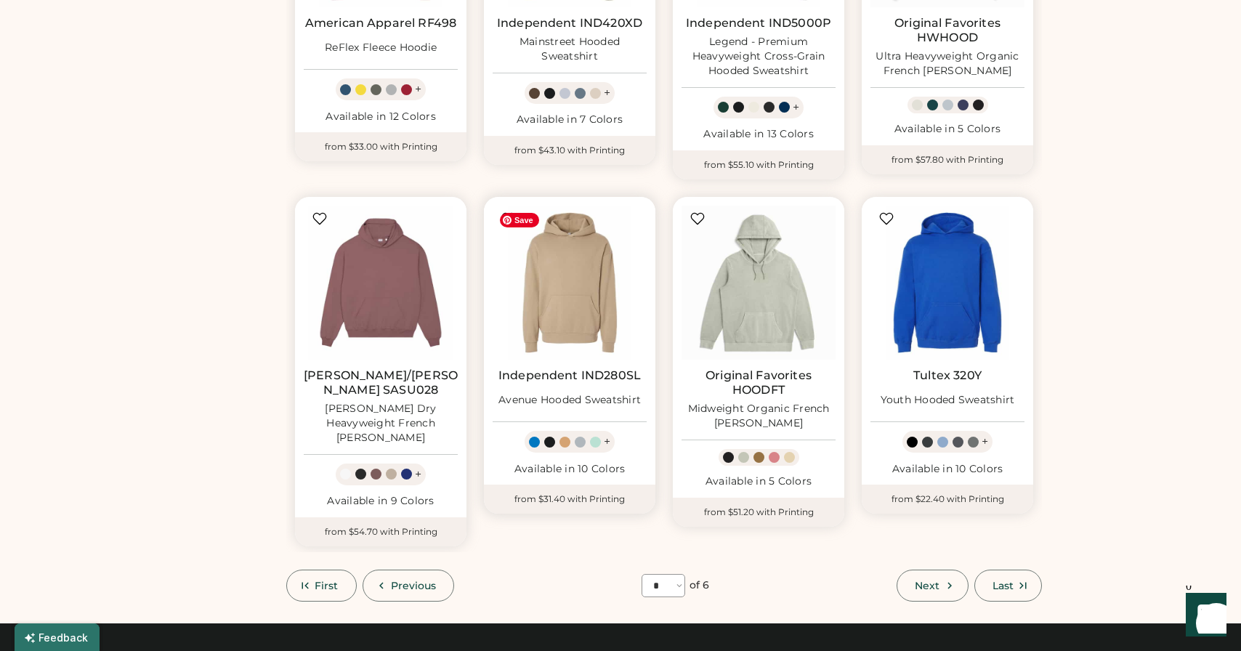
scroll to position [713, 0]
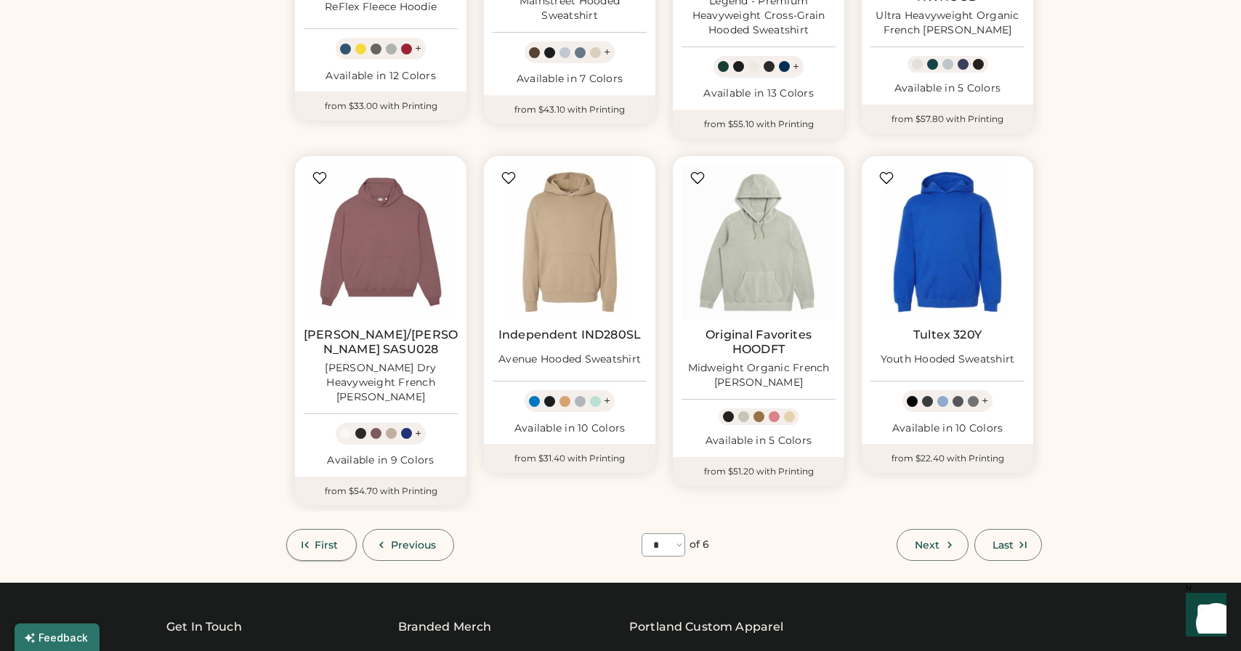
click at [310, 538] on icon at bounding box center [305, 544] width 13 height 13
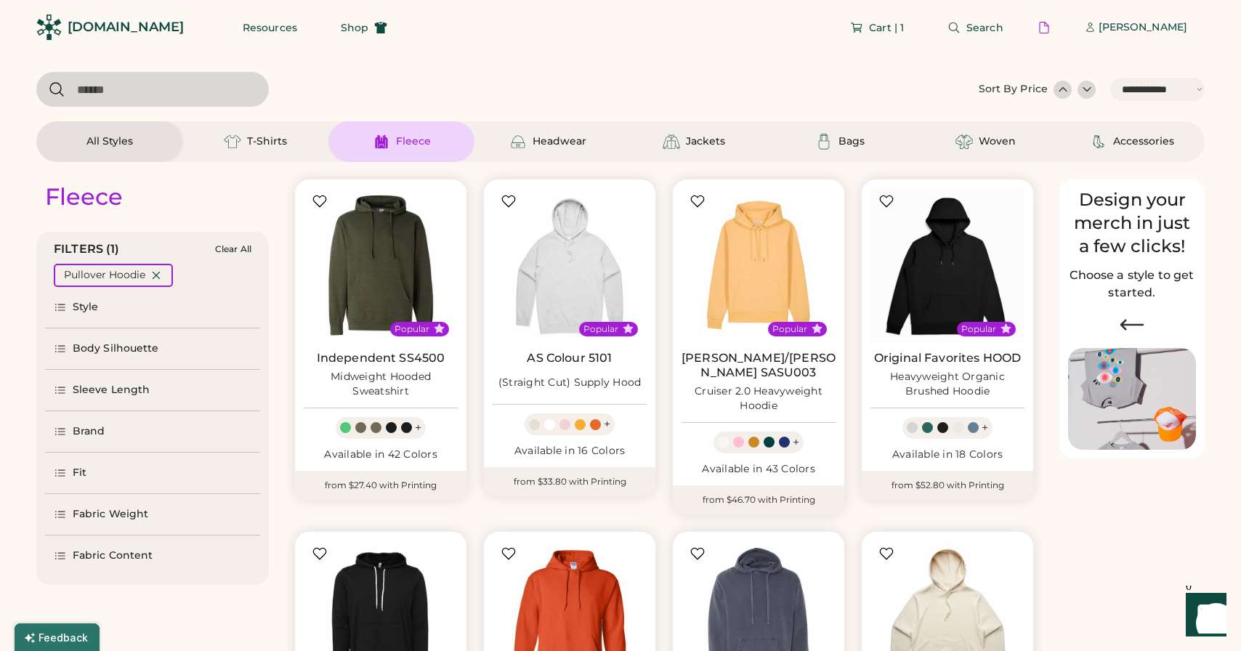
click at [150, 304] on div "Style" at bounding box center [152, 307] width 215 height 41
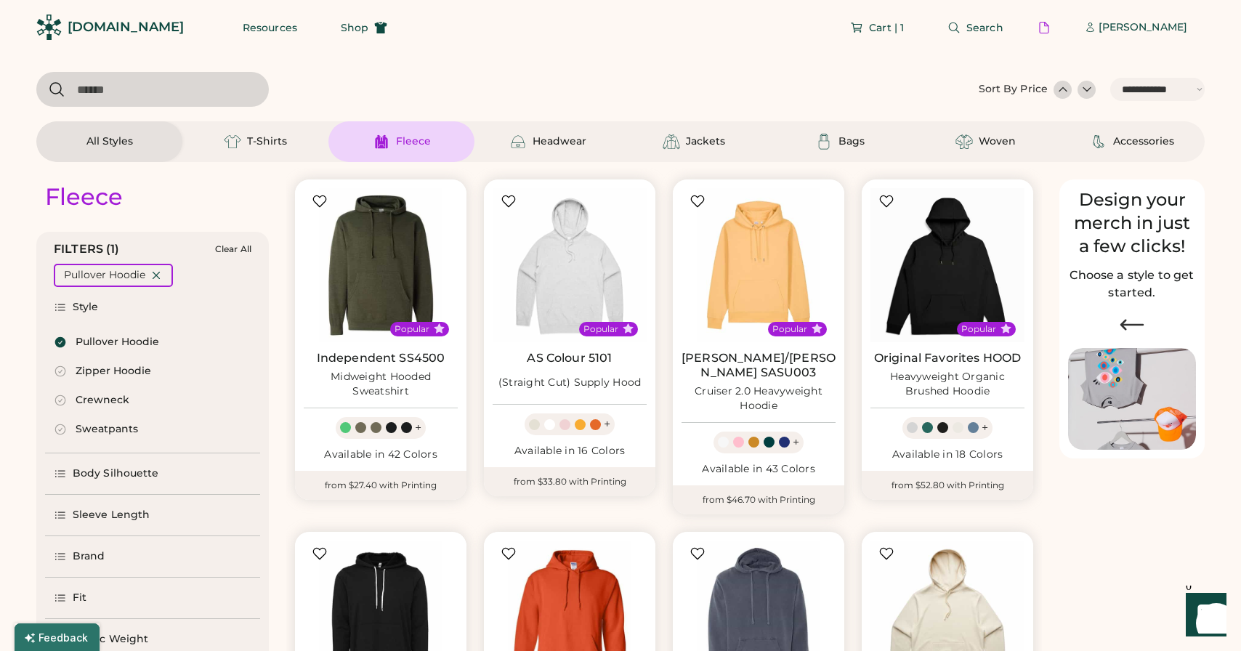
click at [150, 304] on div "Style" at bounding box center [152, 307] width 215 height 41
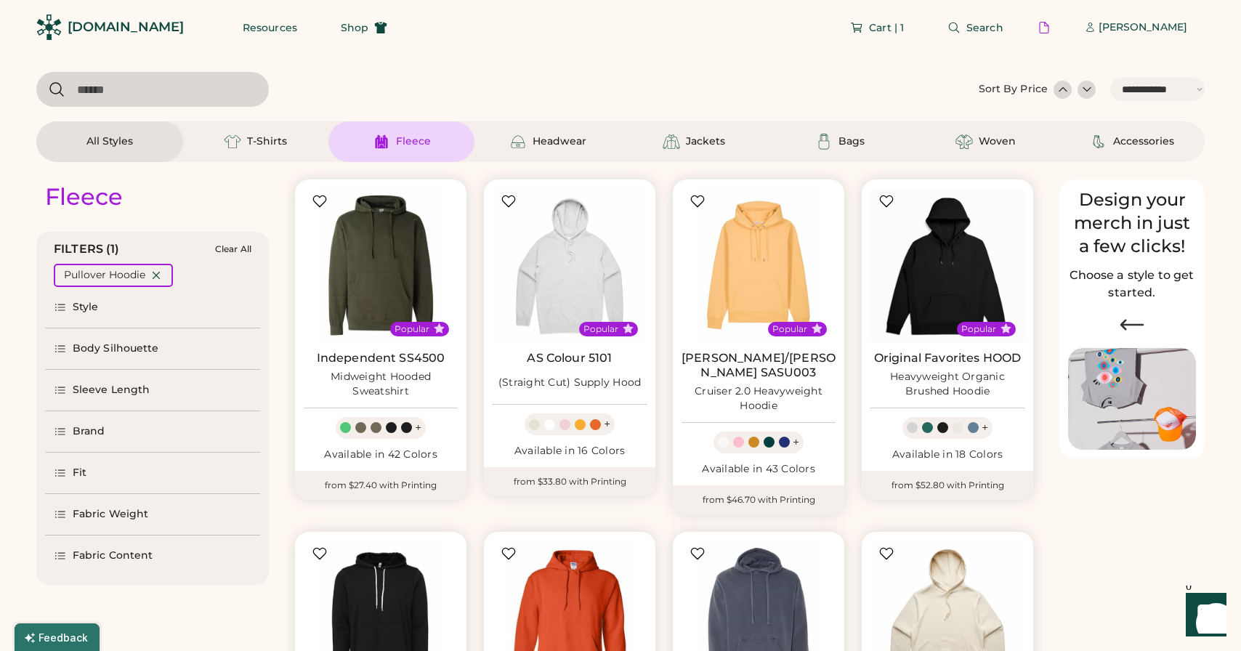
click at [150, 348] on div "Body Silhouette" at bounding box center [116, 348] width 86 height 15
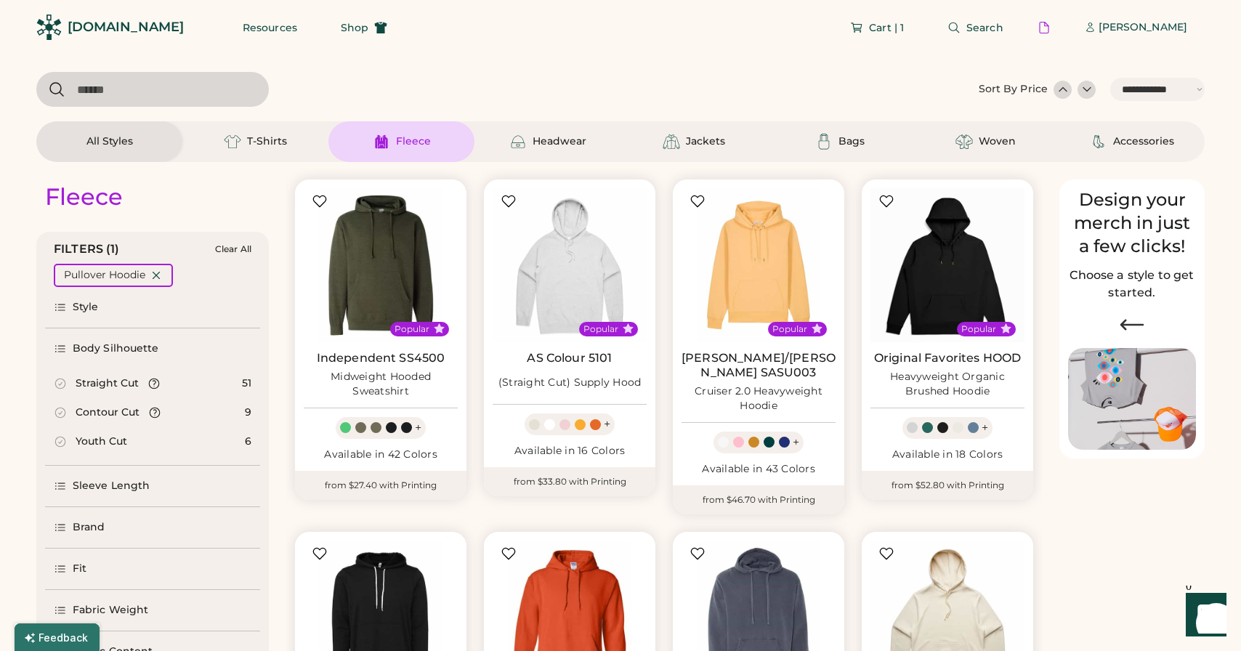
click at [129, 414] on div "Contour Cut" at bounding box center [108, 412] width 64 height 15
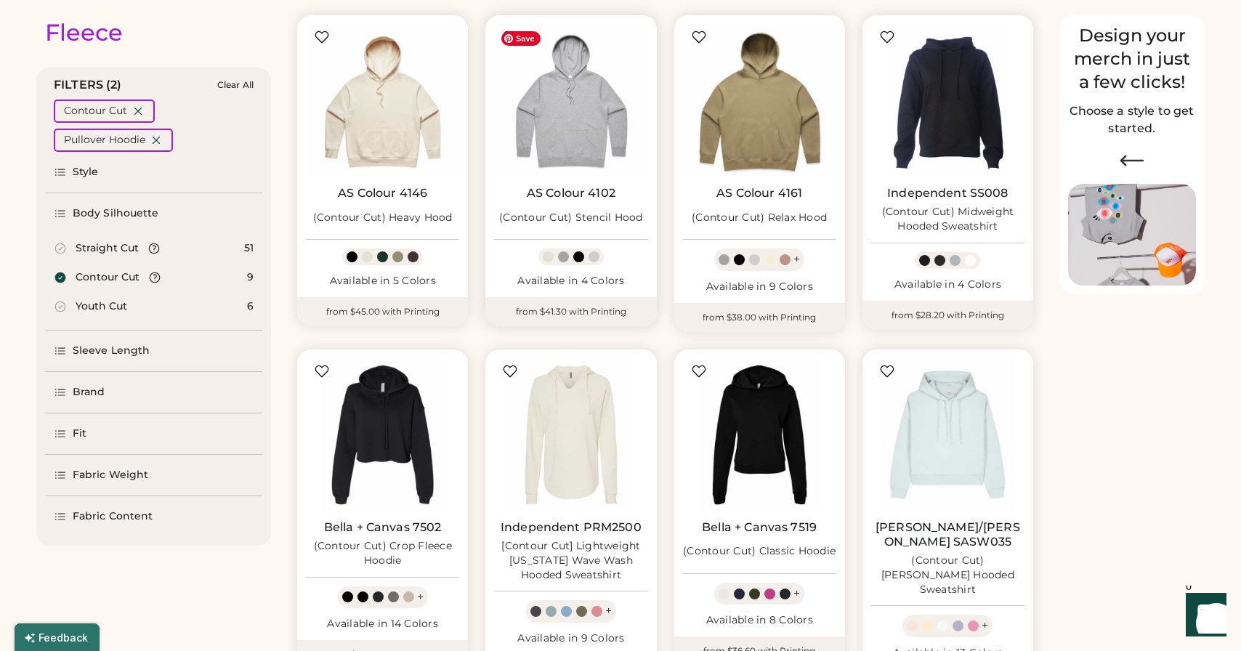
scroll to position [169, 0]
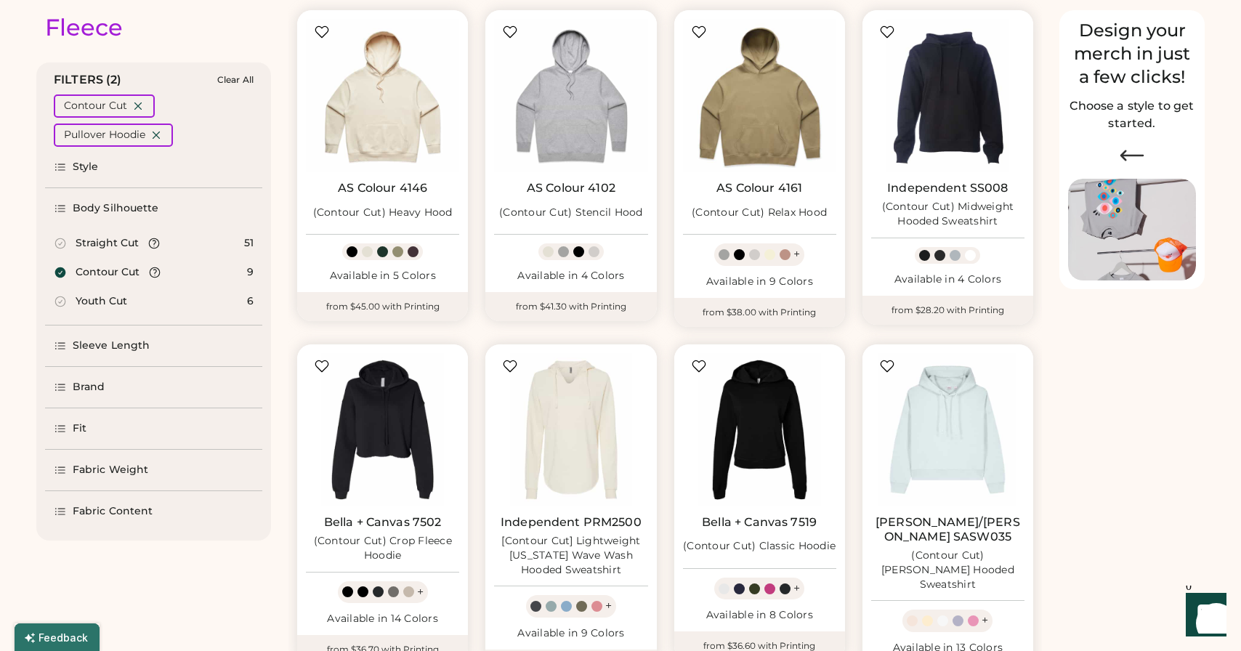
click at [107, 241] on div "Straight Cut" at bounding box center [107, 243] width 63 height 15
select select "*"
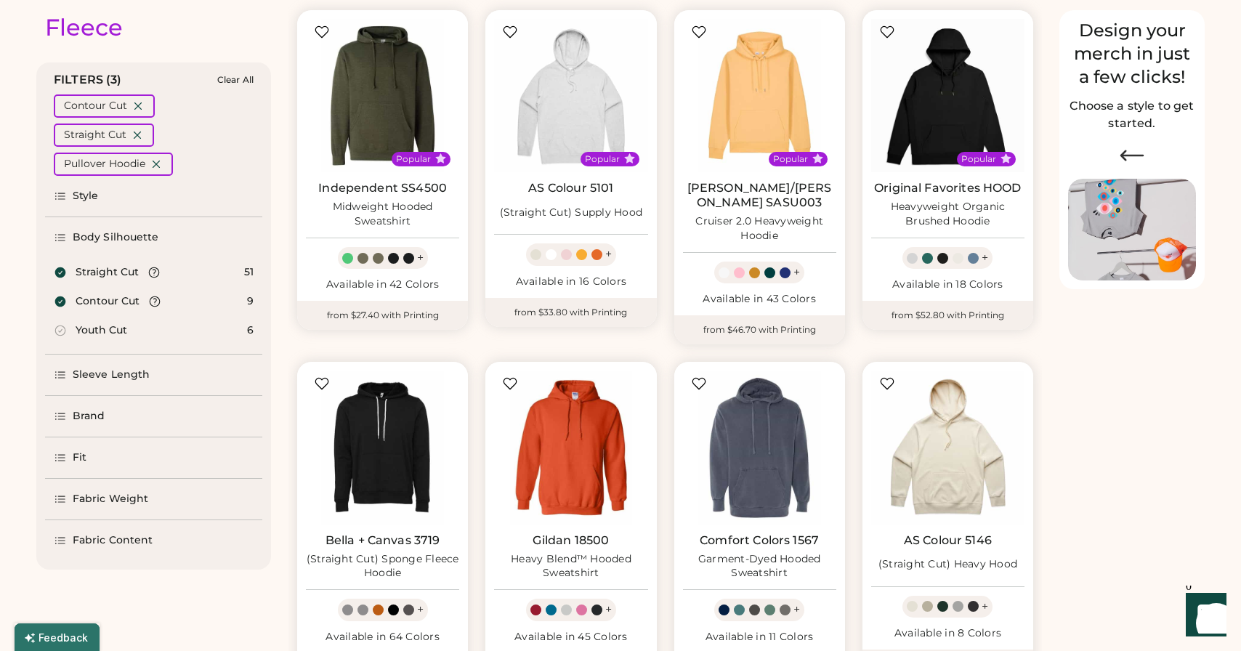
click at [110, 300] on div "Contour Cut" at bounding box center [108, 301] width 64 height 15
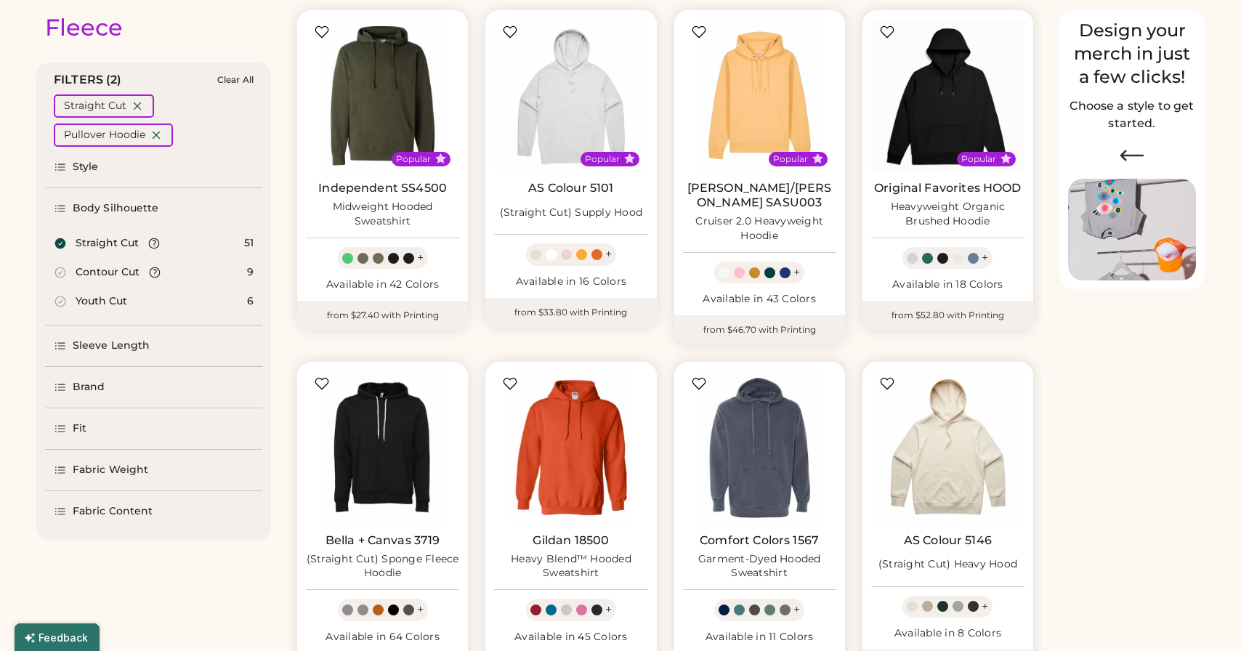
click at [107, 353] on div "Sleeve Length" at bounding box center [153, 345] width 217 height 41
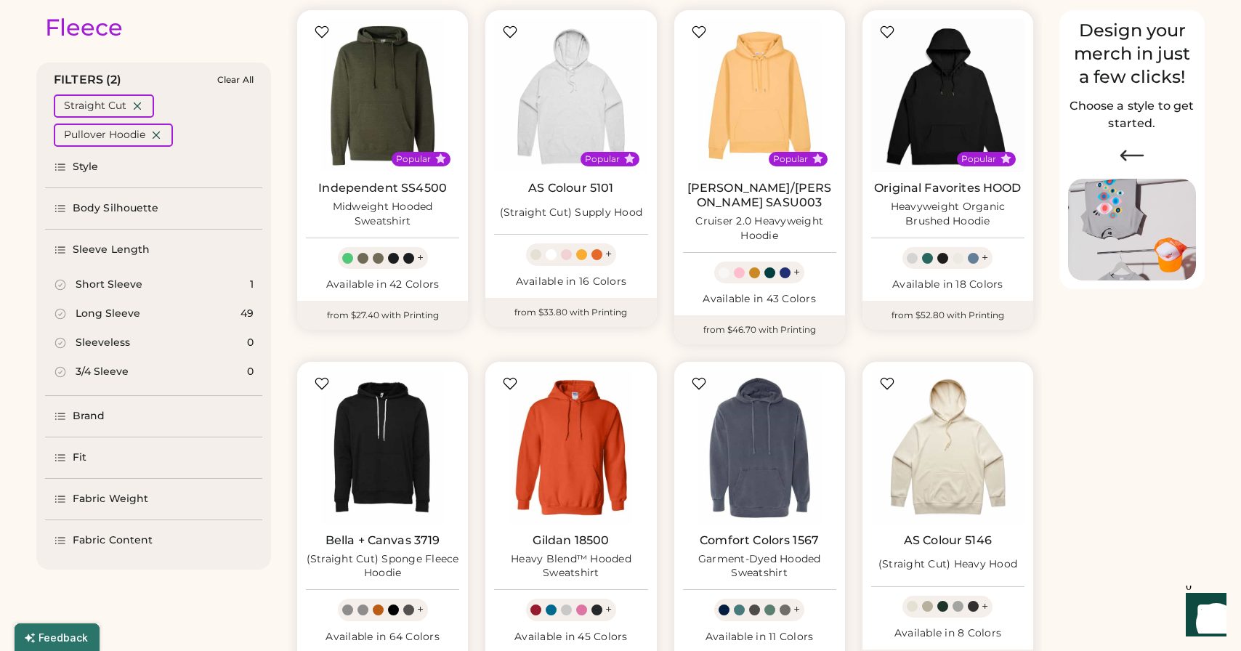
click at [109, 426] on div "Brand" at bounding box center [153, 416] width 217 height 41
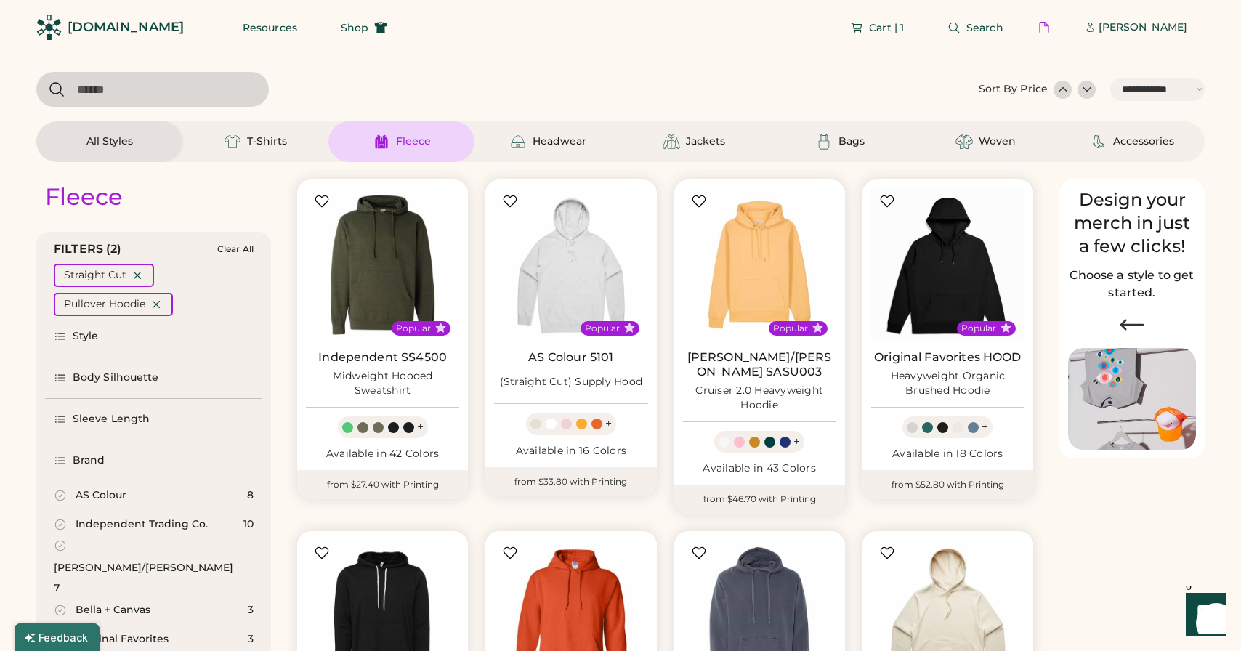
click at [167, 487] on div "AS Colour 8" at bounding box center [153, 495] width 217 height 29
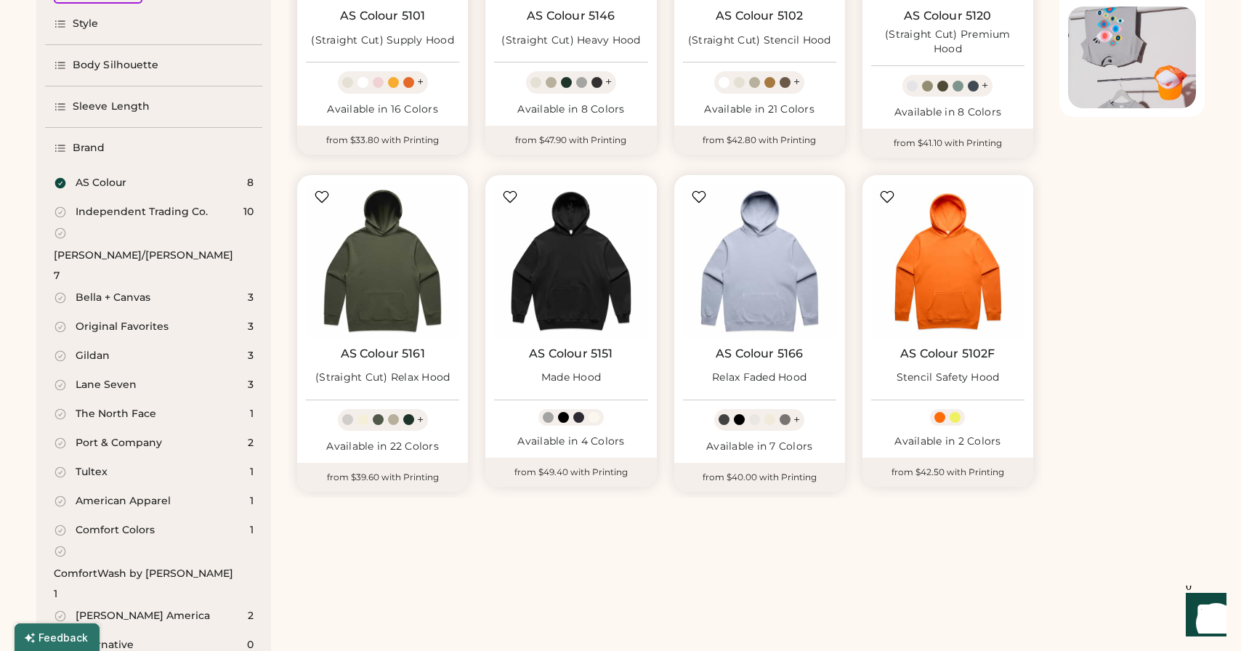
scroll to position [342, 0]
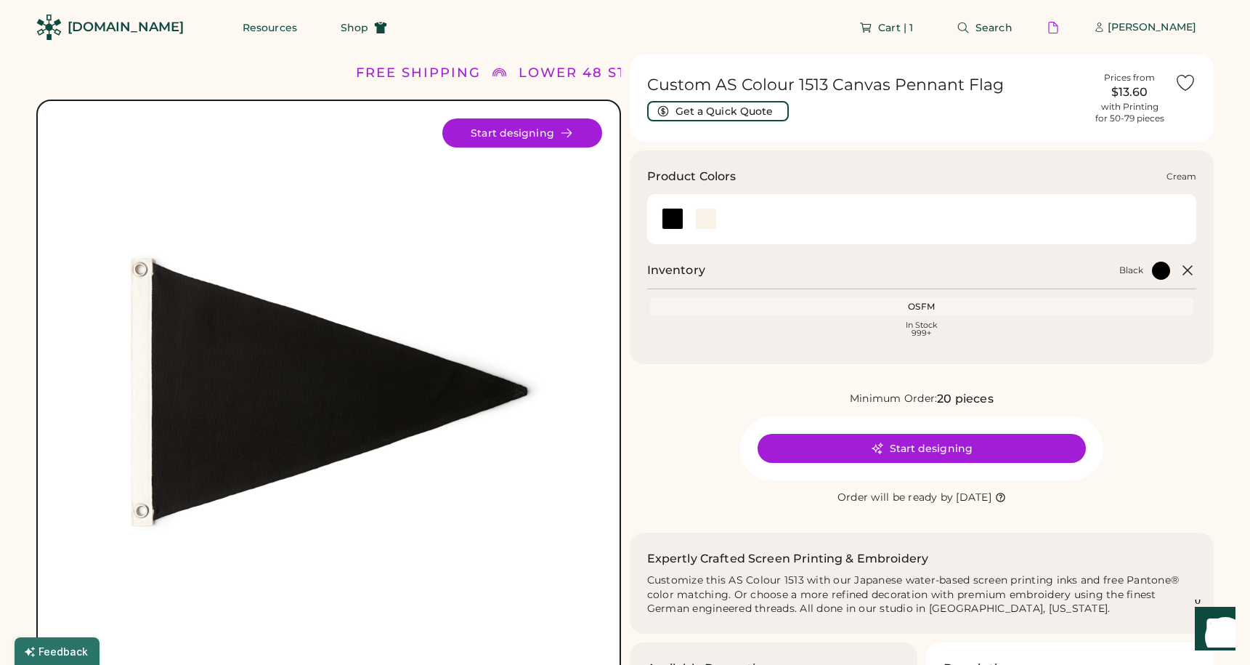
click at [705, 217] on div at bounding box center [706, 219] width 22 height 22
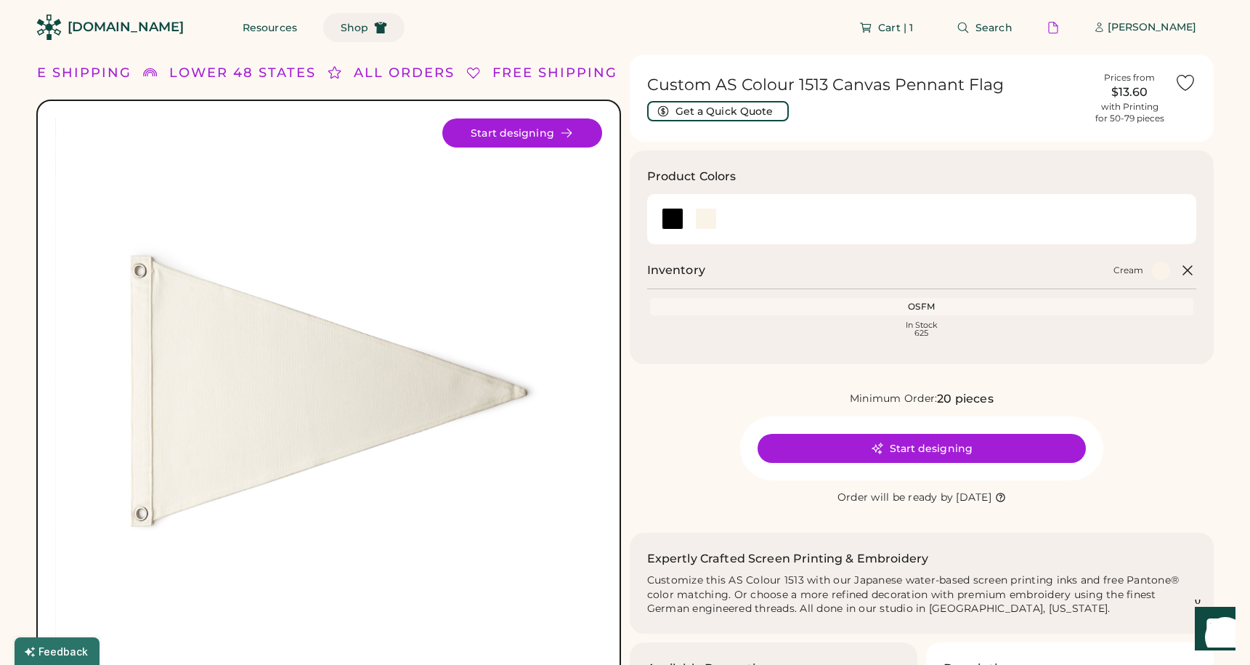
click at [341, 32] on span "Shop" at bounding box center [355, 28] width 28 height 10
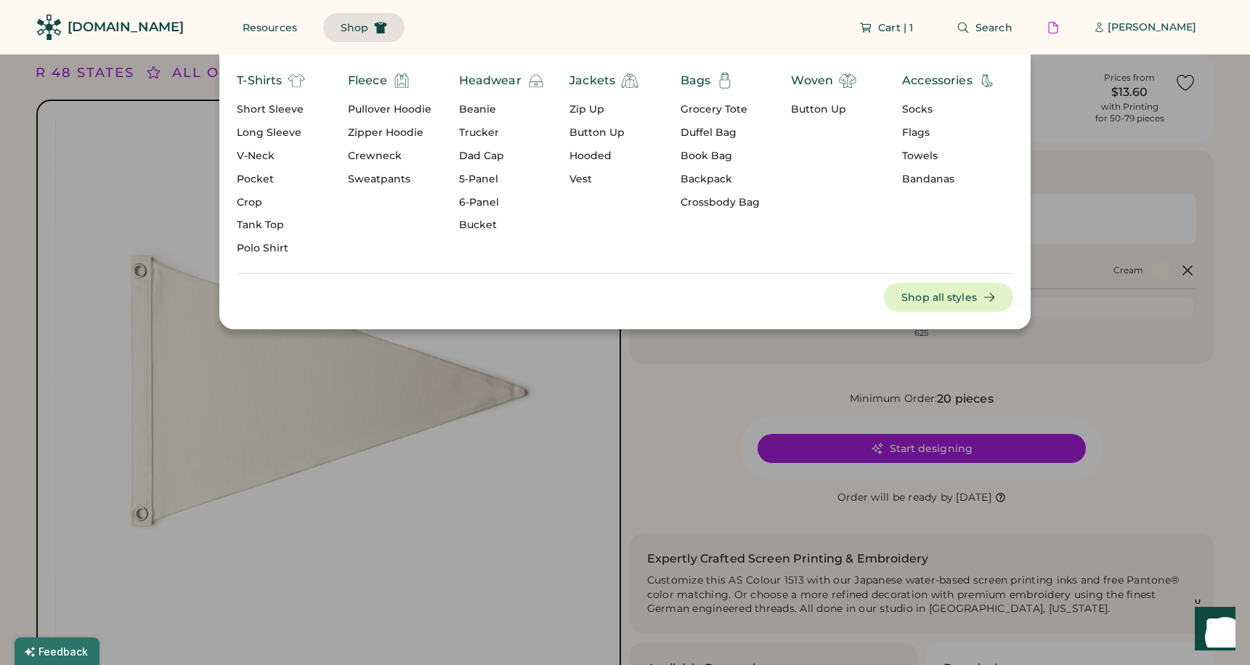
click at [726, 110] on div "Grocery Tote" at bounding box center [720, 109] width 79 height 15
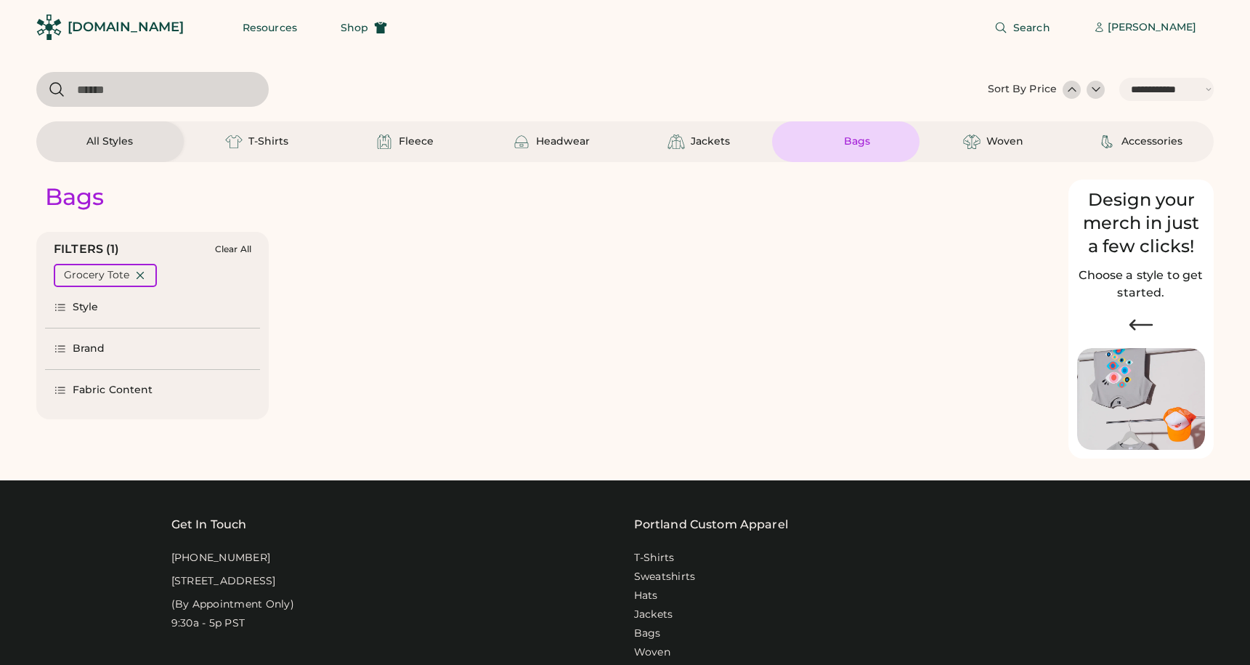
select select "*****"
select select "*"
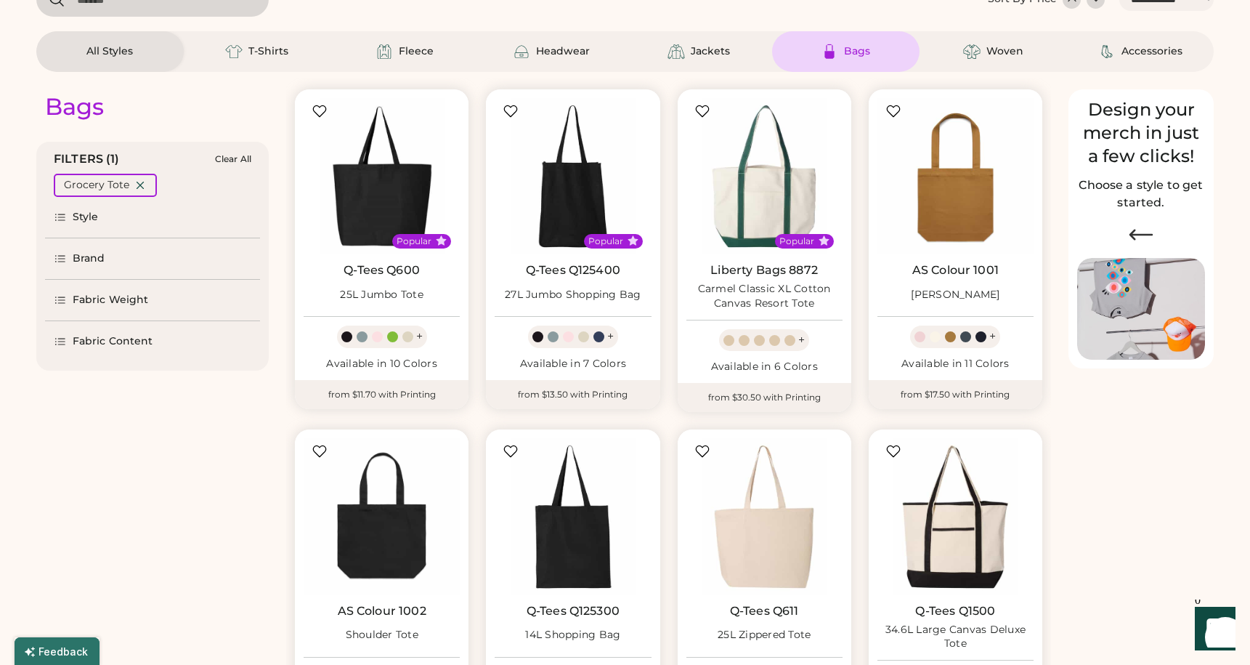
select select "*****"
select select "*"
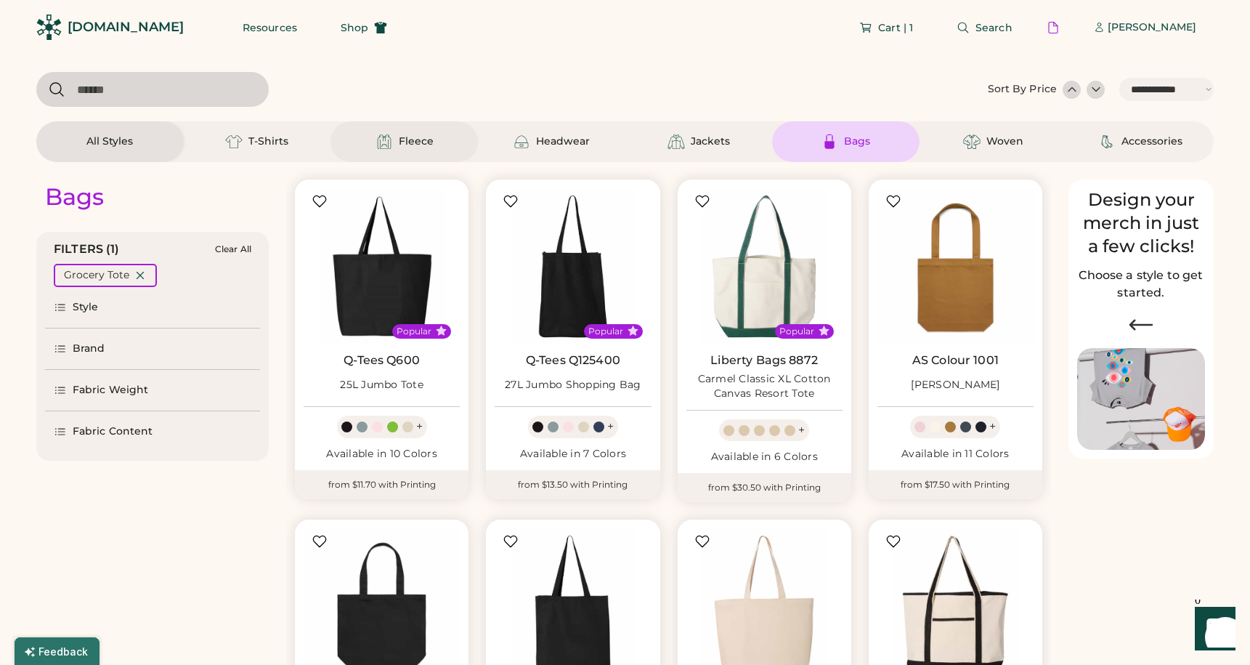
click at [407, 134] on div "Fleece" at bounding box center [404, 141] width 65 height 17
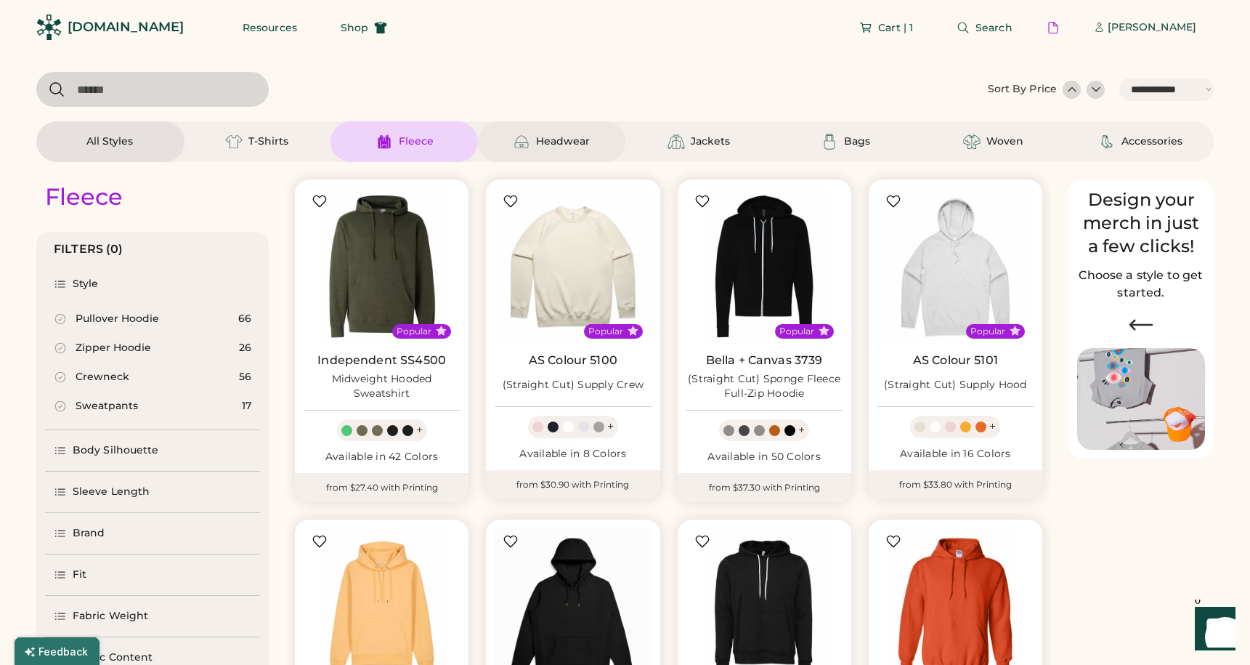
click at [569, 149] on div "Headwear" at bounding box center [551, 141] width 77 height 17
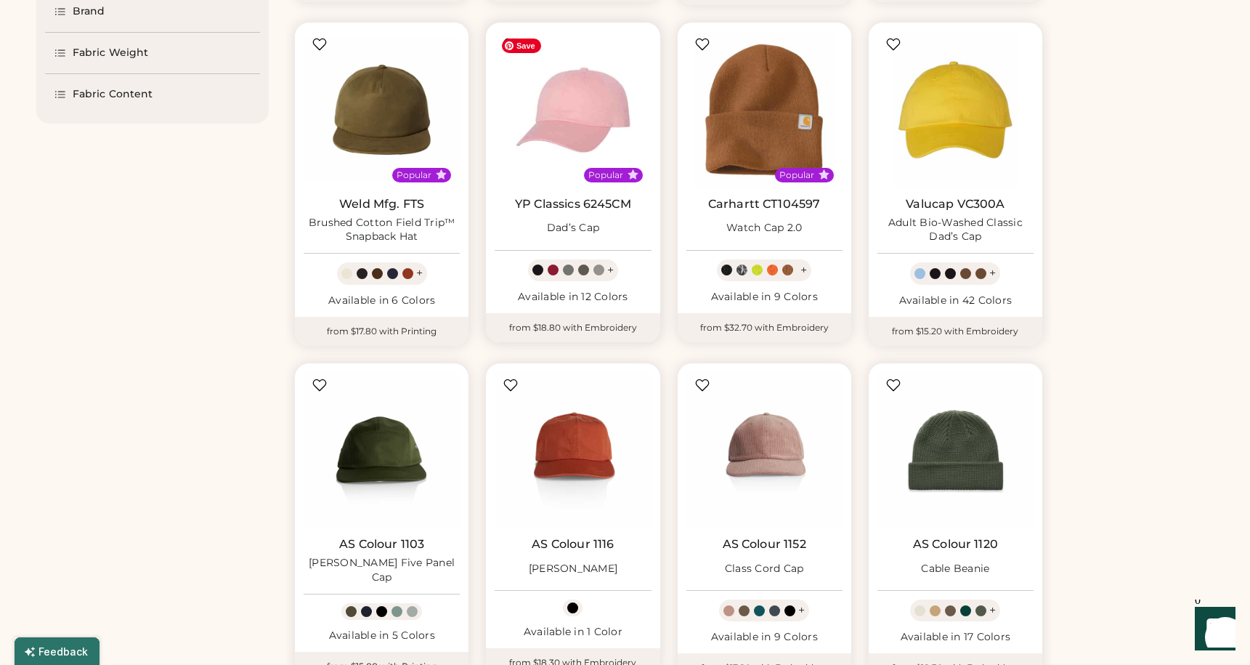
scroll to position [612, 0]
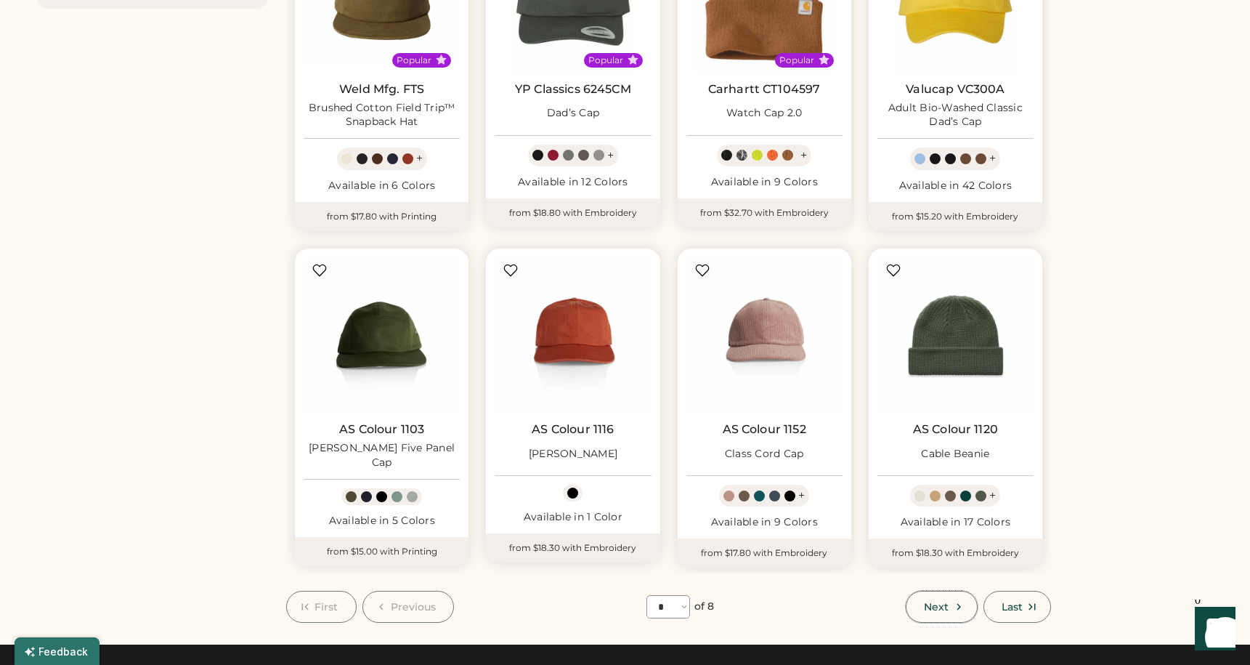
click at [943, 611] on span "Next" at bounding box center [936, 606] width 25 height 10
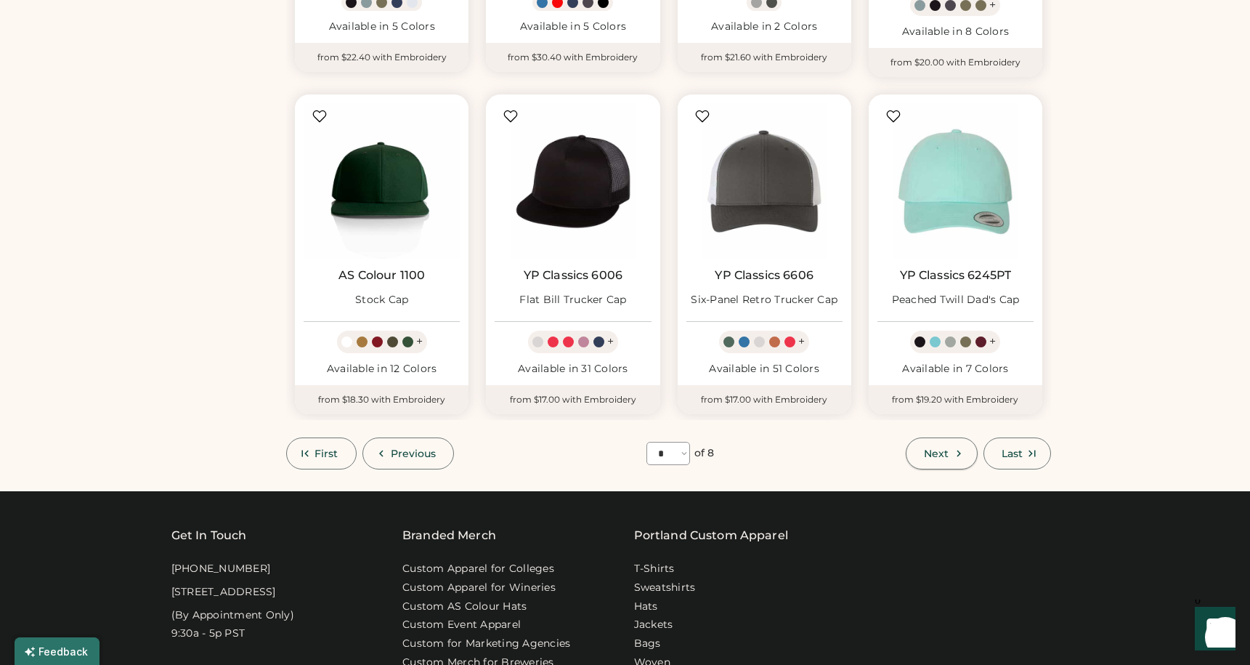
click at [930, 458] on span "Next" at bounding box center [936, 453] width 25 height 10
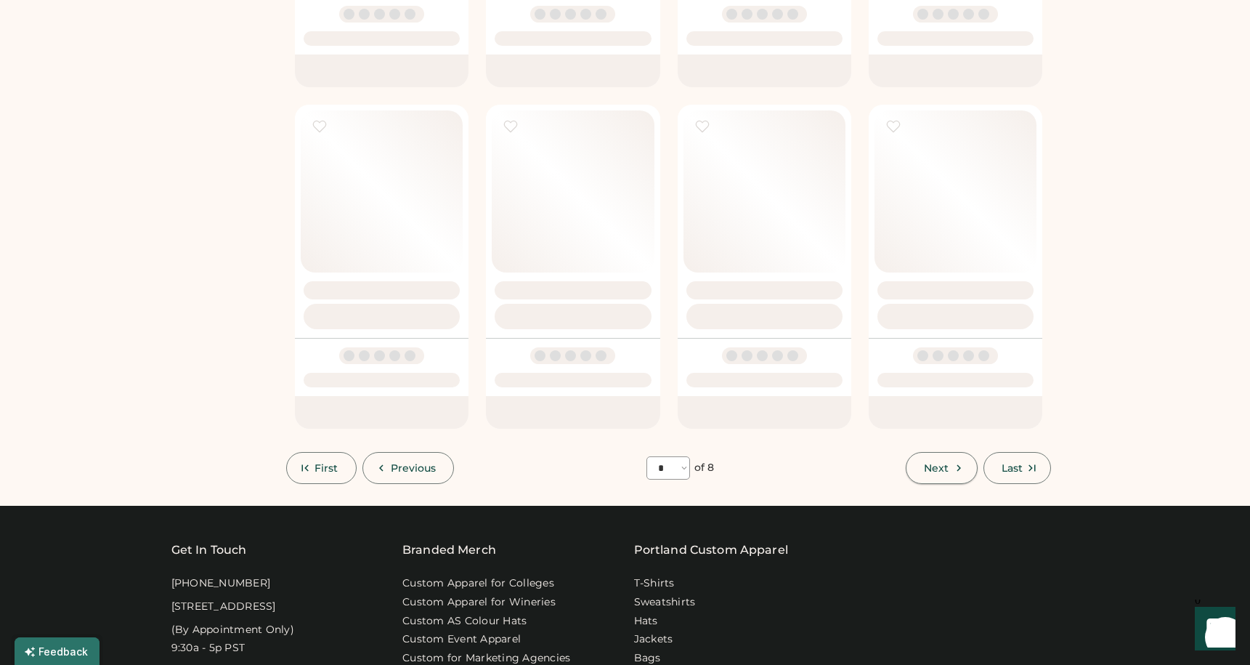
select select "*"
